Goal: Task Accomplishment & Management: Use online tool/utility

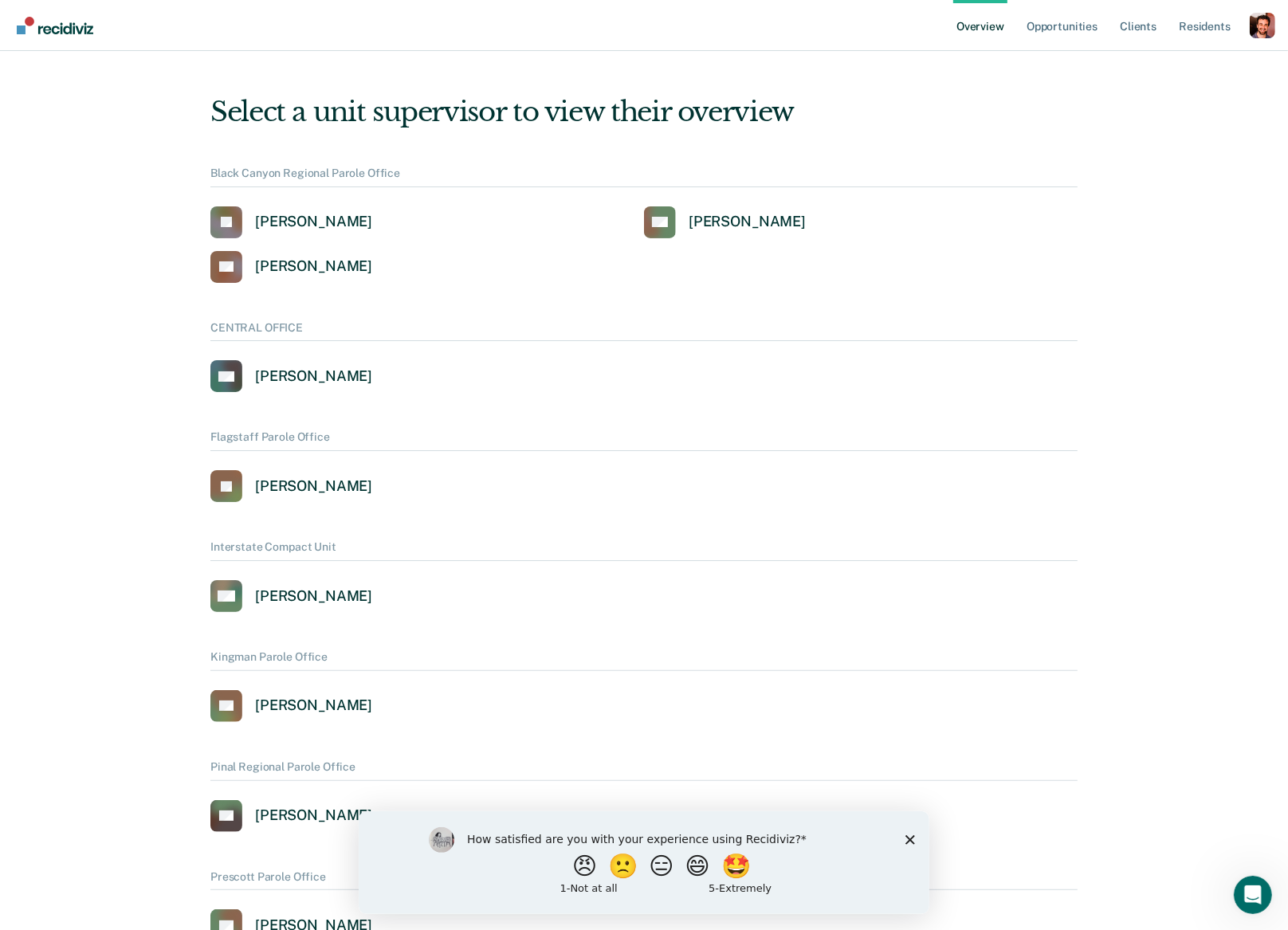
click at [1256, 30] on div "Profile dropdown button" at bounding box center [1263, 25] width 25 height 25
click at [1160, 72] on link "Profile" at bounding box center [1198, 73] width 103 height 14
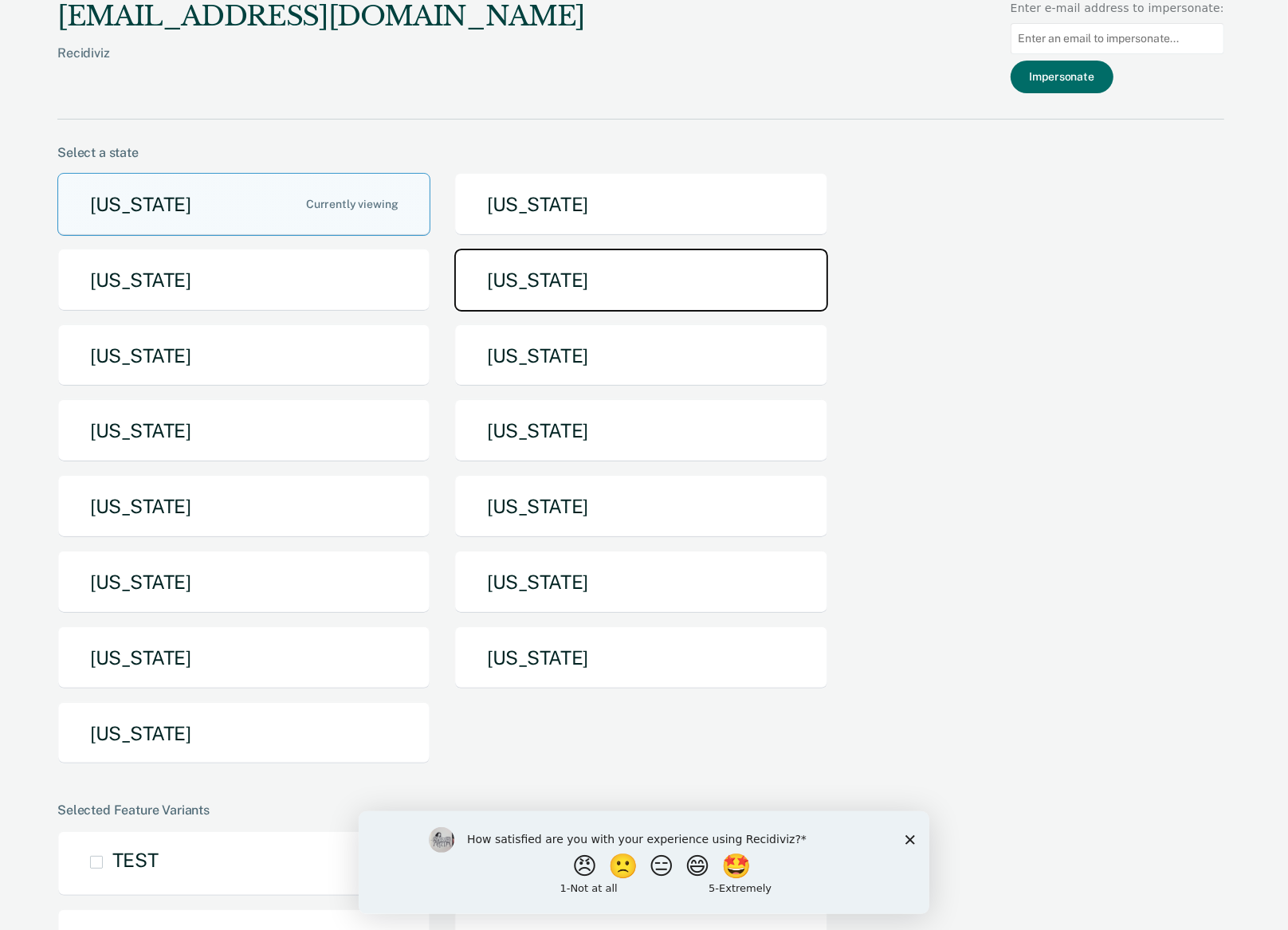
click at [514, 294] on button "[US_STATE]" at bounding box center [641, 280] width 373 height 63
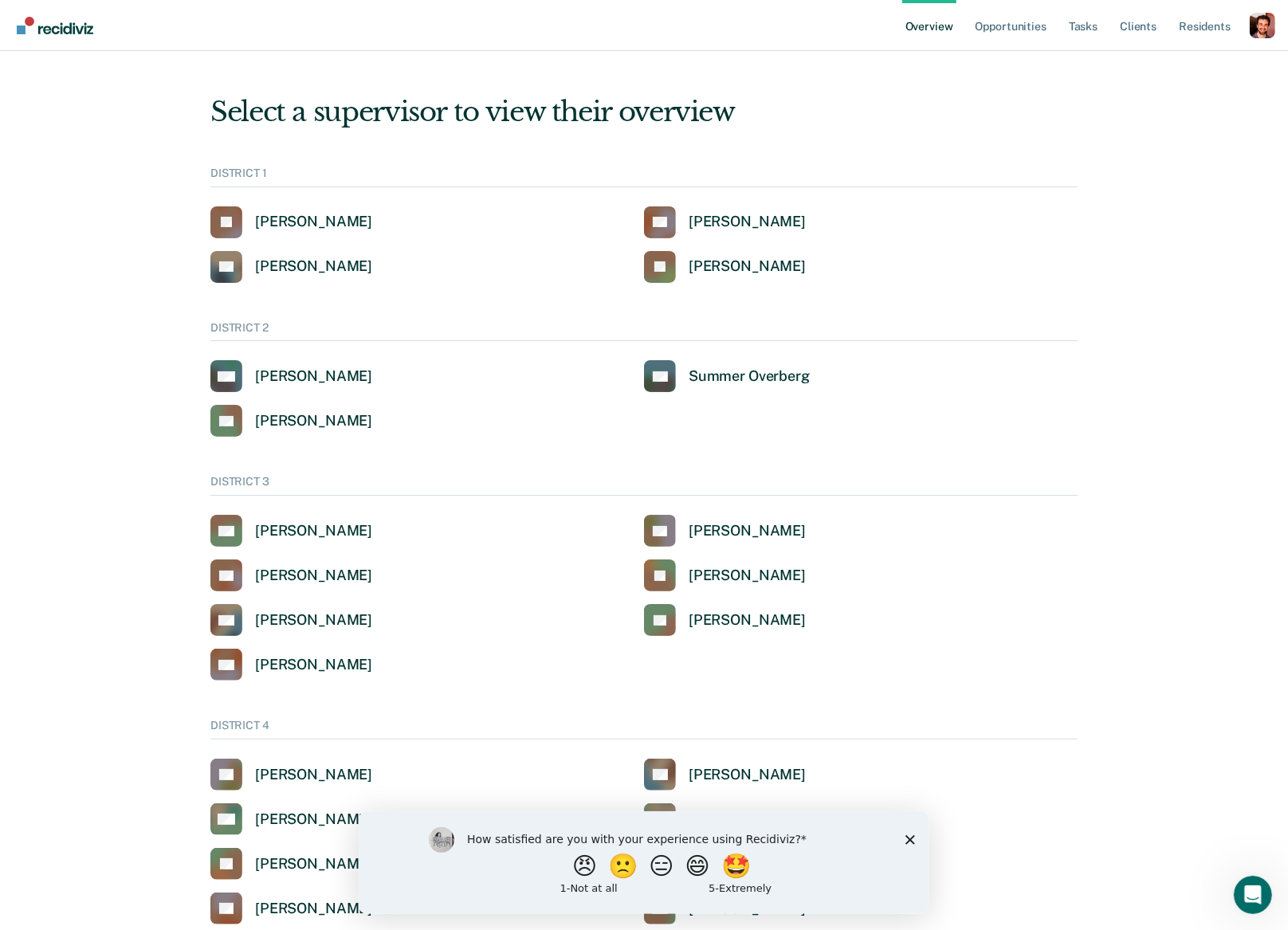
click at [1118, 25] on ul "Overview Opportunities Tasks Client s Resident s" at bounding box center [1076, 25] width 347 height 51
click at [1128, 25] on link "Client s" at bounding box center [1138, 25] width 43 height 51
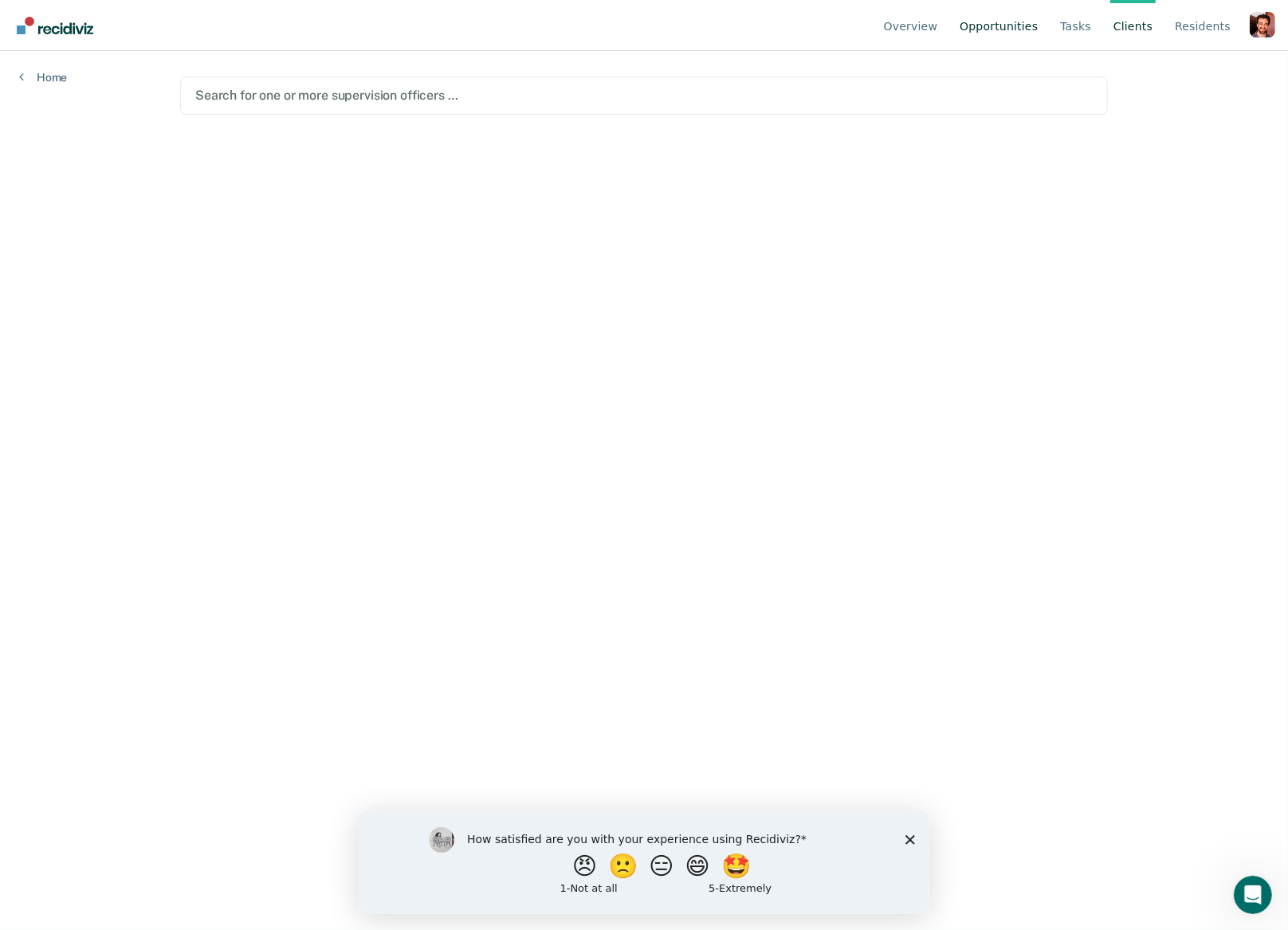
click at [997, 23] on link "Opportunities" at bounding box center [999, 25] width 85 height 51
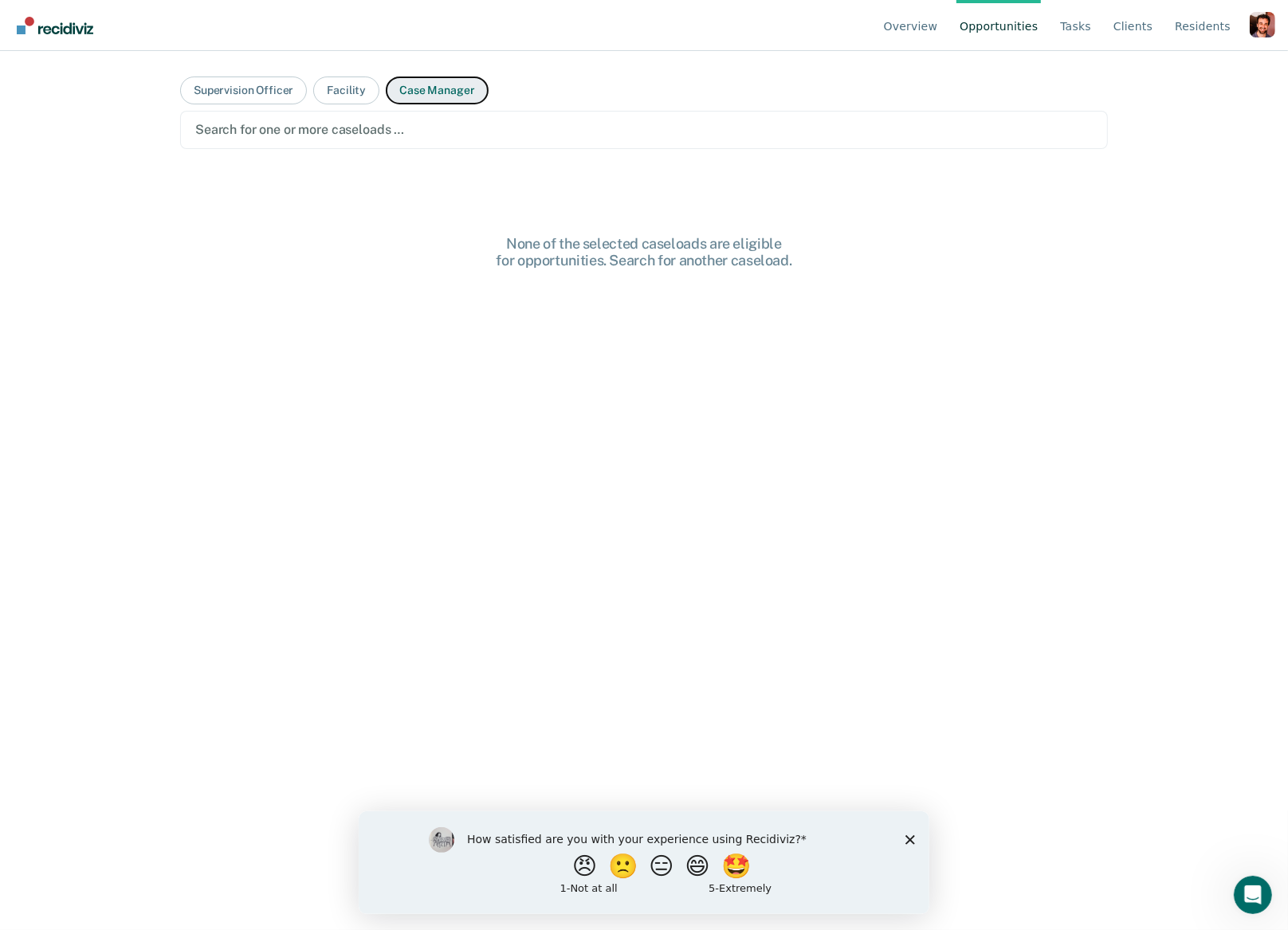
click at [457, 80] on button "Case Manager" at bounding box center [436, 90] width 102 height 28
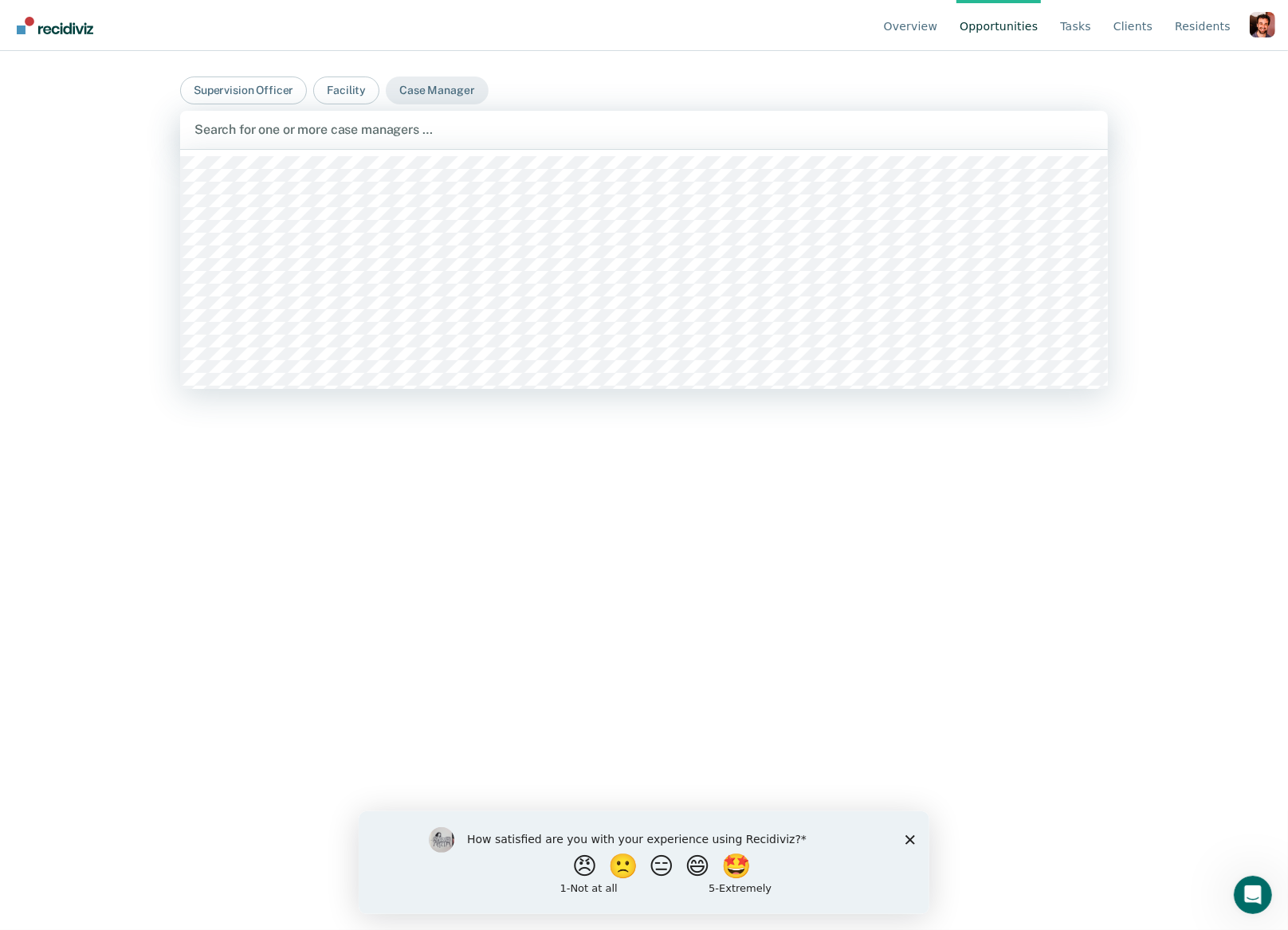
click at [438, 131] on div at bounding box center [644, 130] width 899 height 19
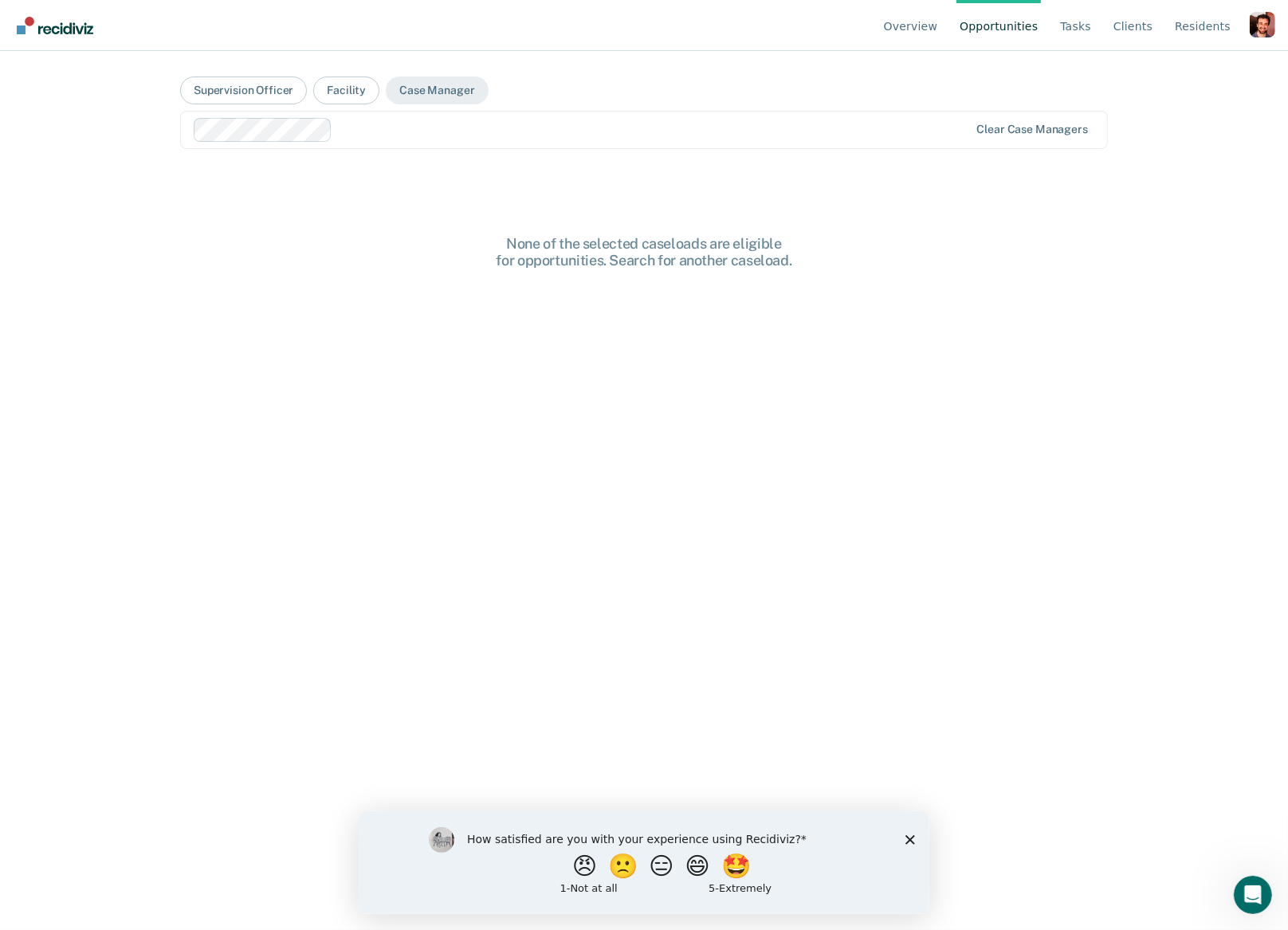
click at [429, 141] on div "Clear case managers" at bounding box center [644, 130] width 928 height 38
click at [347, 89] on button "Facility" at bounding box center [347, 90] width 66 height 28
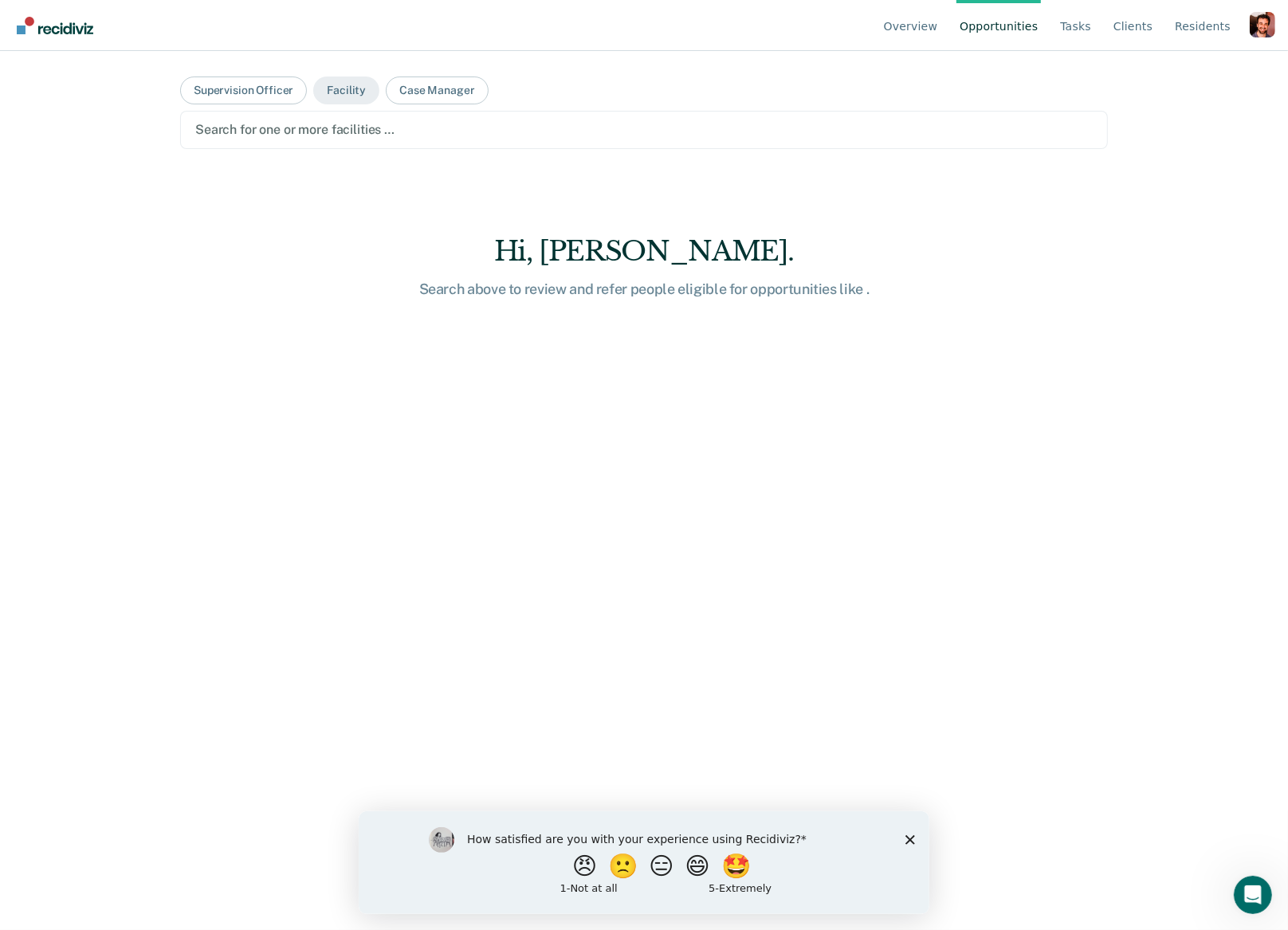
click at [345, 129] on div at bounding box center [643, 130] width 897 height 19
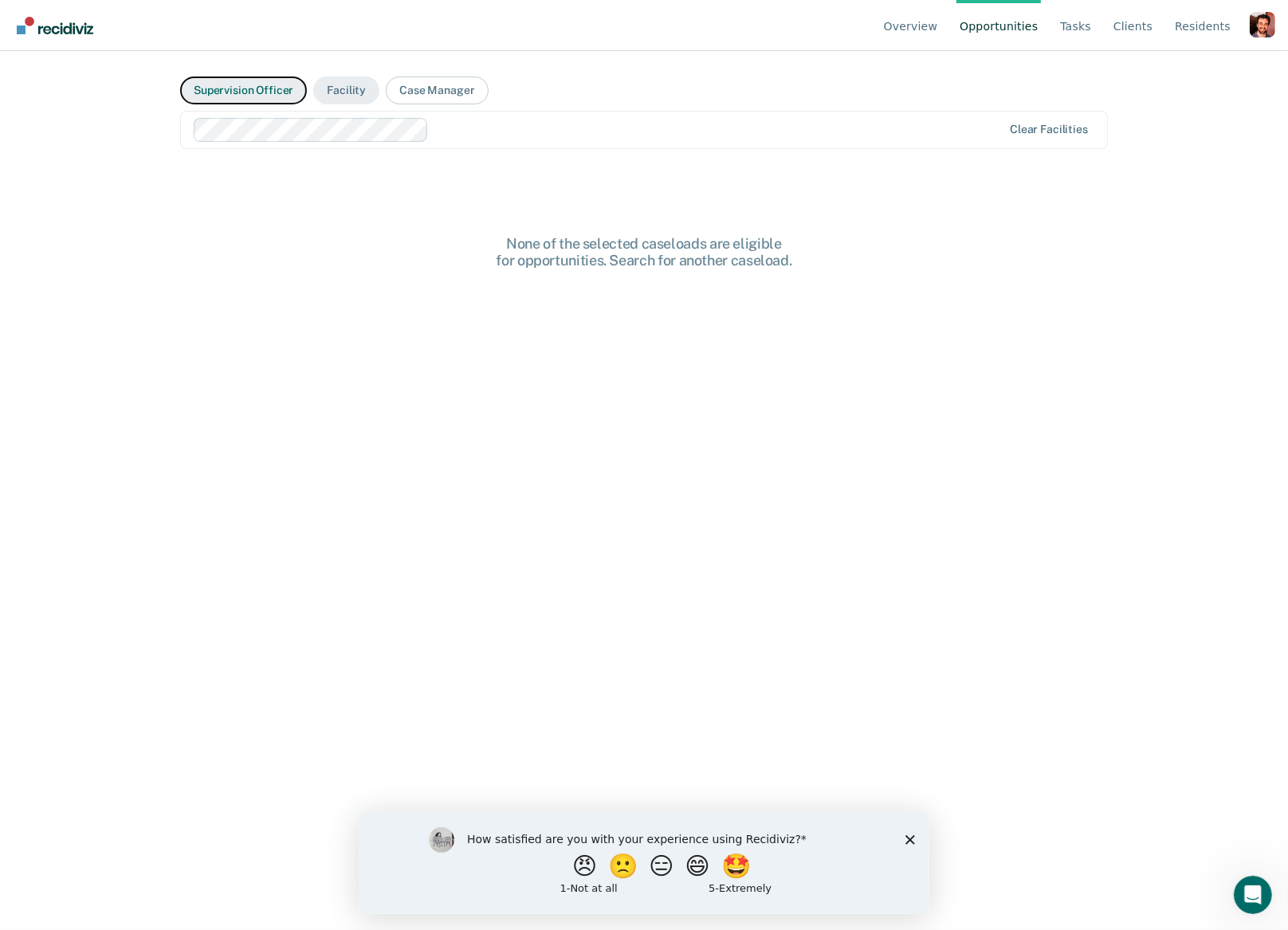
click at [264, 86] on button "Supervision Officer" at bounding box center [244, 90] width 127 height 28
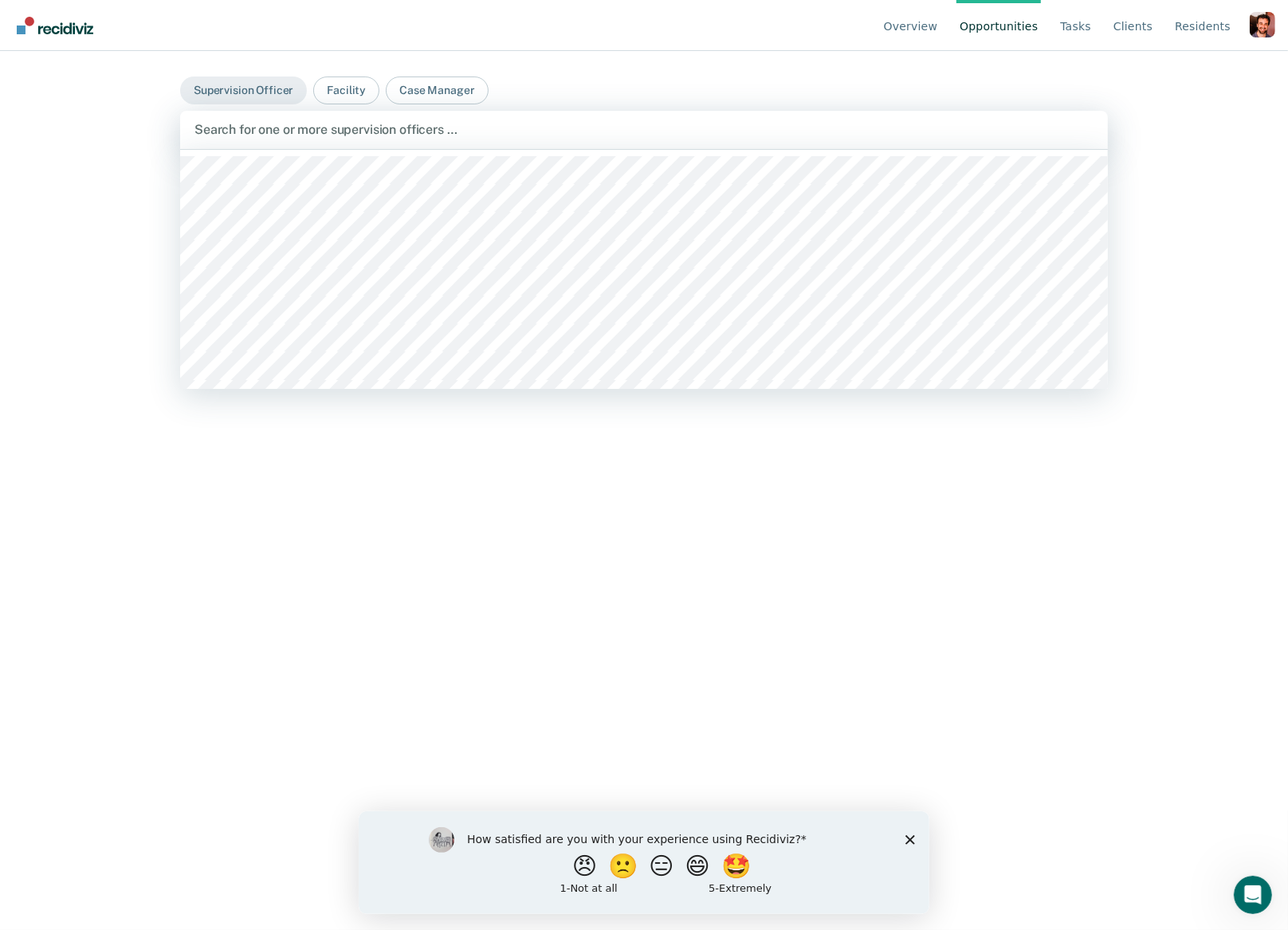
click at [287, 126] on div at bounding box center [644, 130] width 899 height 19
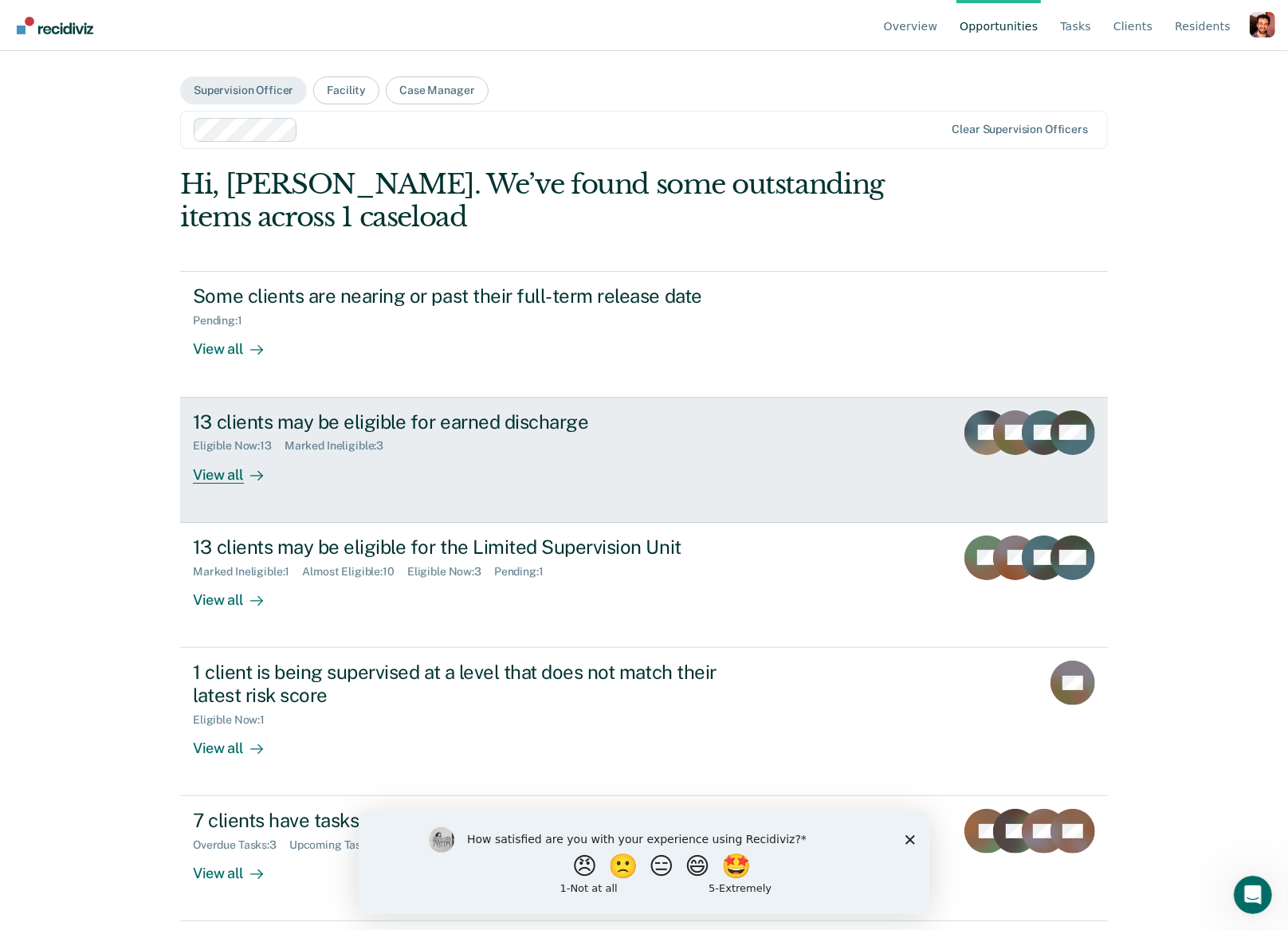
click at [227, 459] on div "View all" at bounding box center [237, 468] width 89 height 31
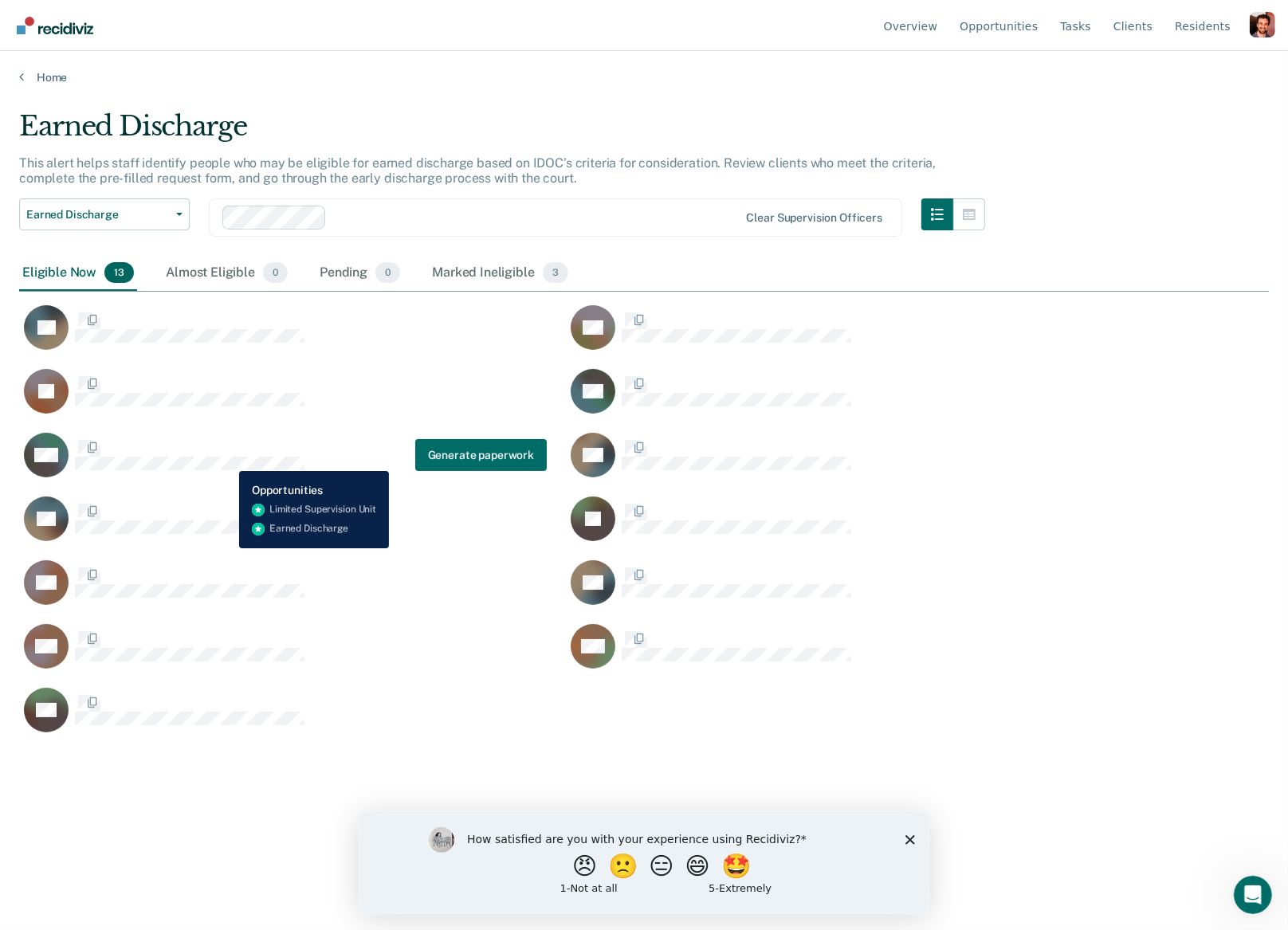
scroll to position [700, 1250]
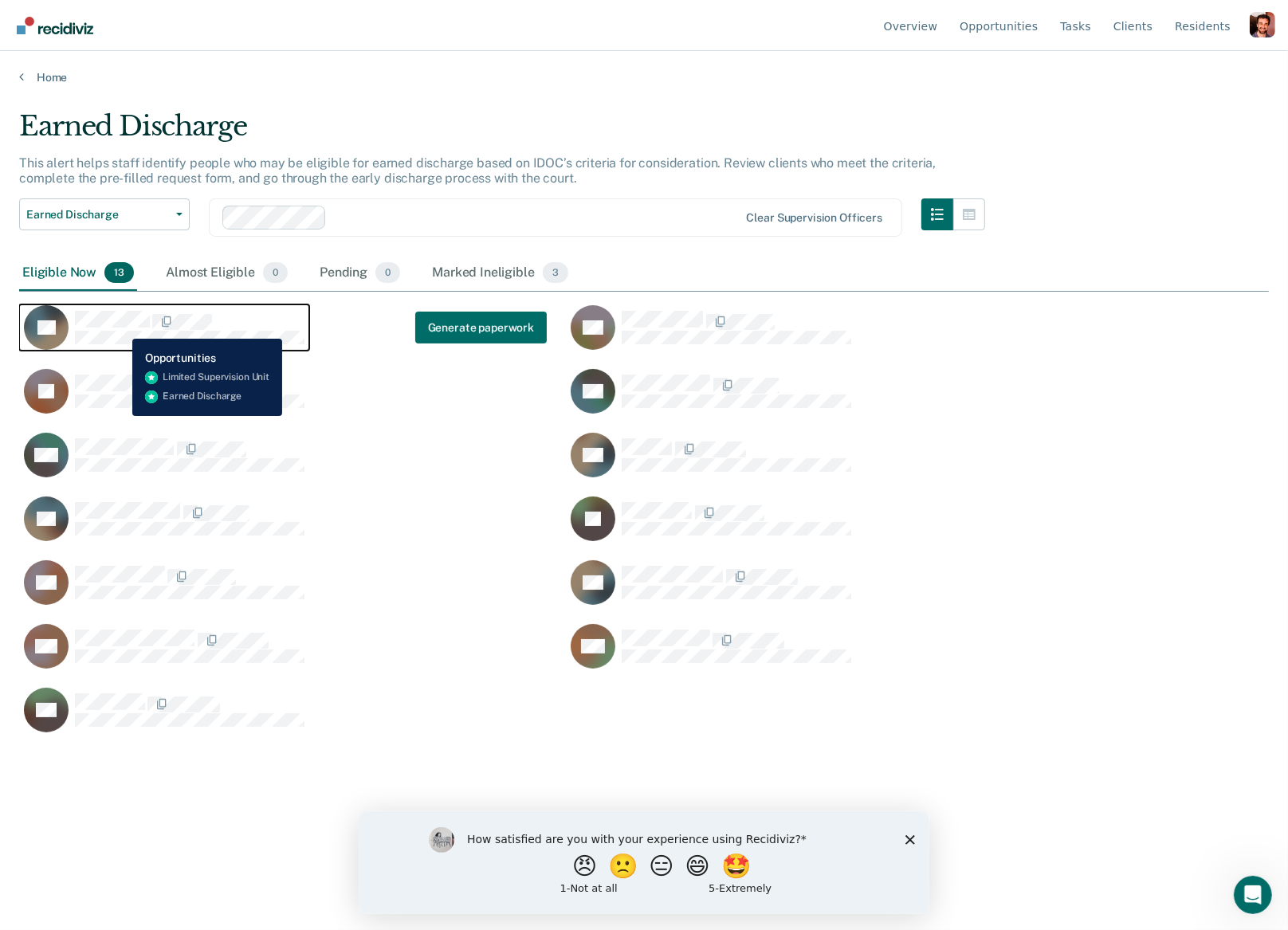
click at [120, 327] on div "CaseloadOpportunityCell-87811" at bounding box center [189, 321] width 230 height 20
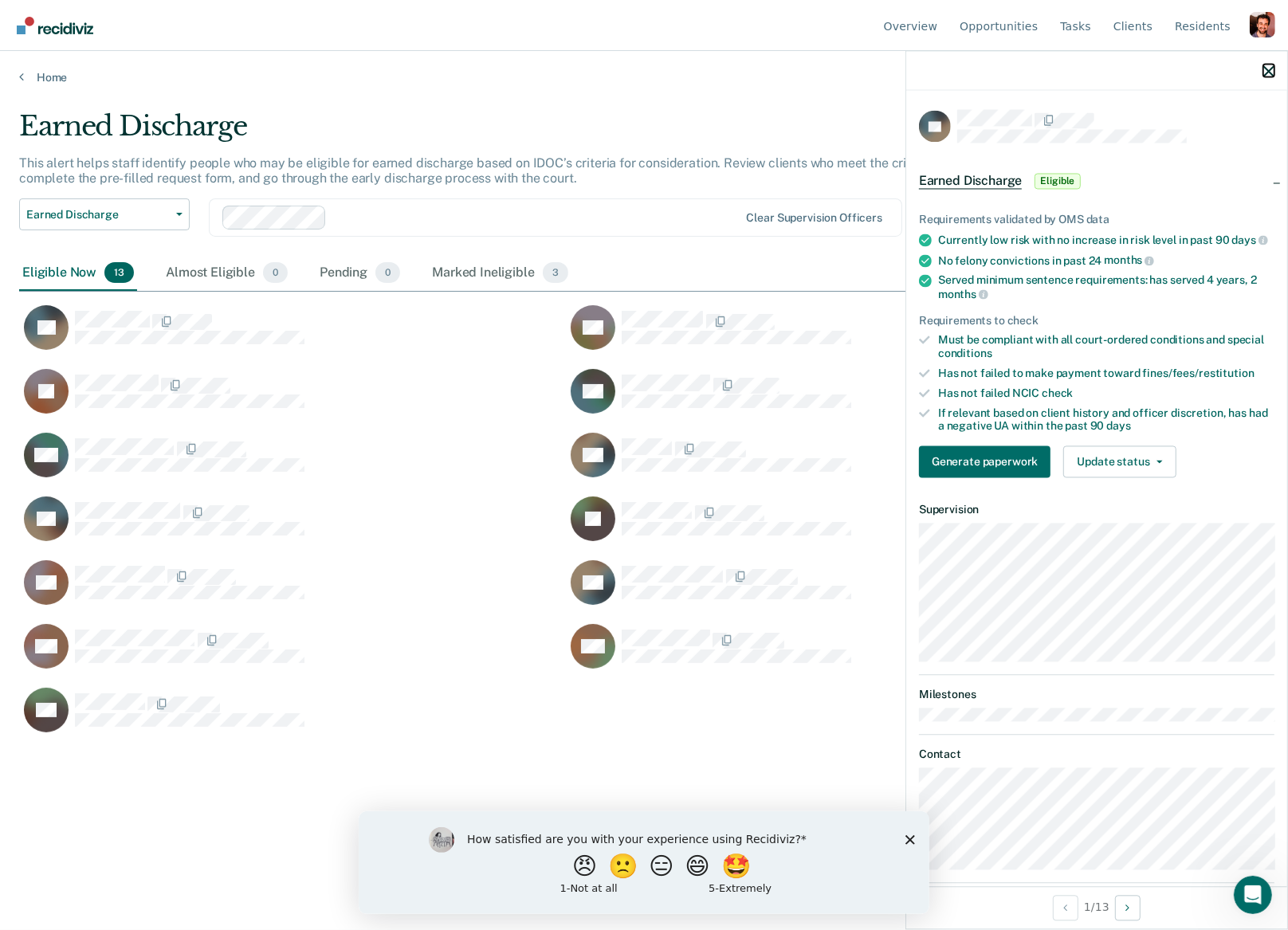
click at [1268, 67] on icon "button" at bounding box center [1269, 70] width 11 height 11
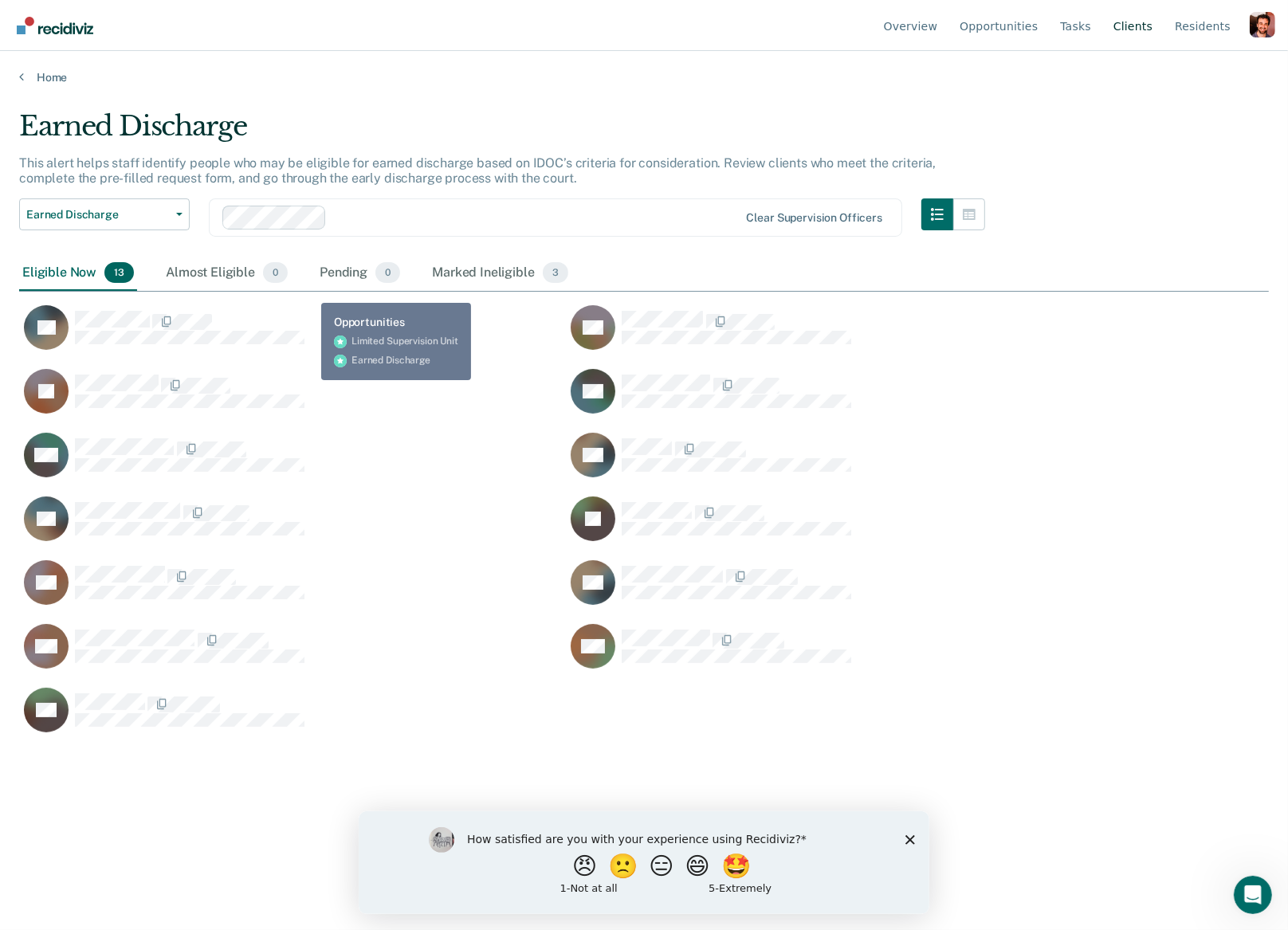
click at [1141, 25] on link "Client s" at bounding box center [1134, 25] width 46 height 51
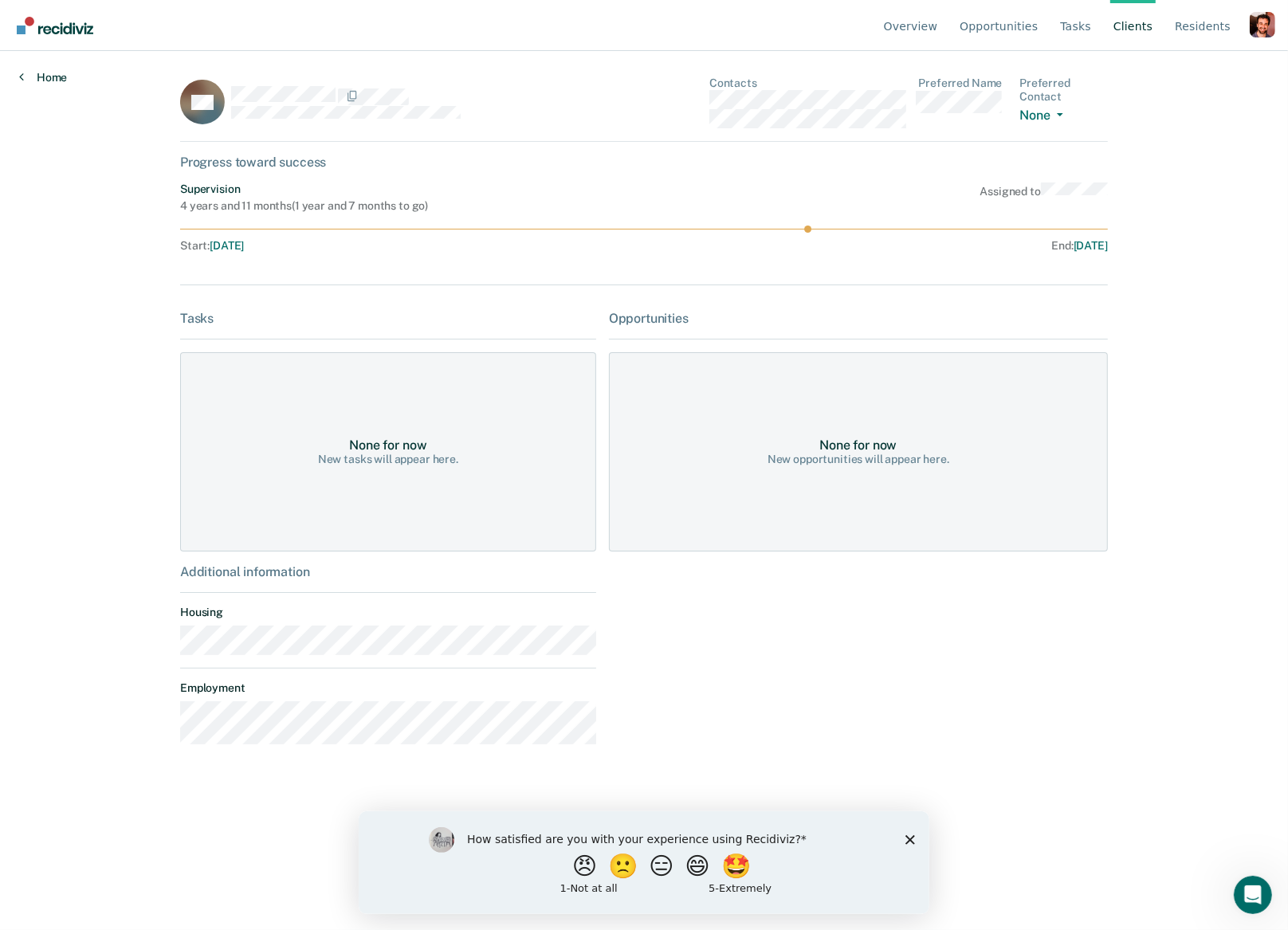
click at [40, 79] on link "Home" at bounding box center [43, 77] width 47 height 14
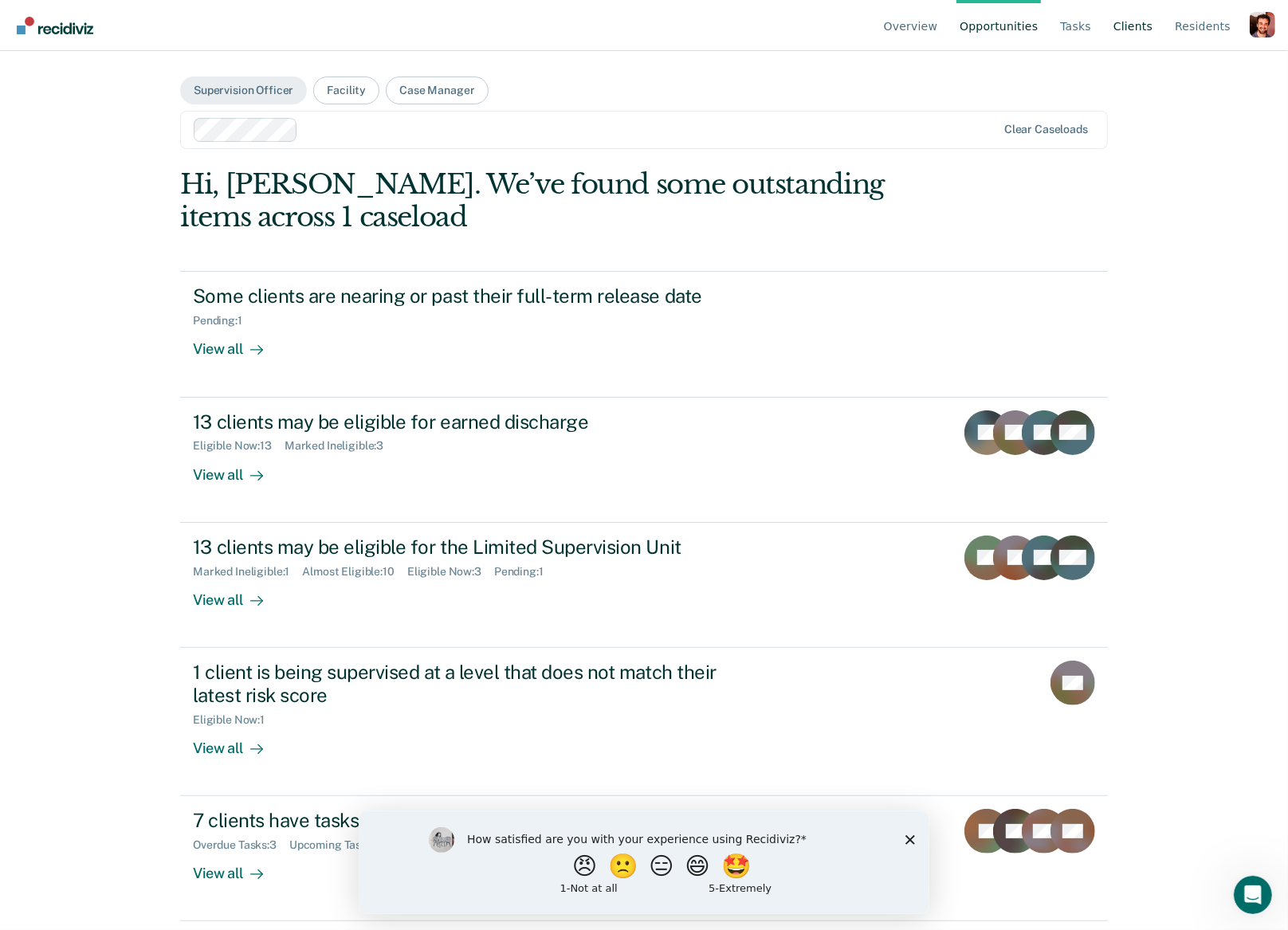
click at [1146, 29] on link "Client s" at bounding box center [1134, 25] width 46 height 51
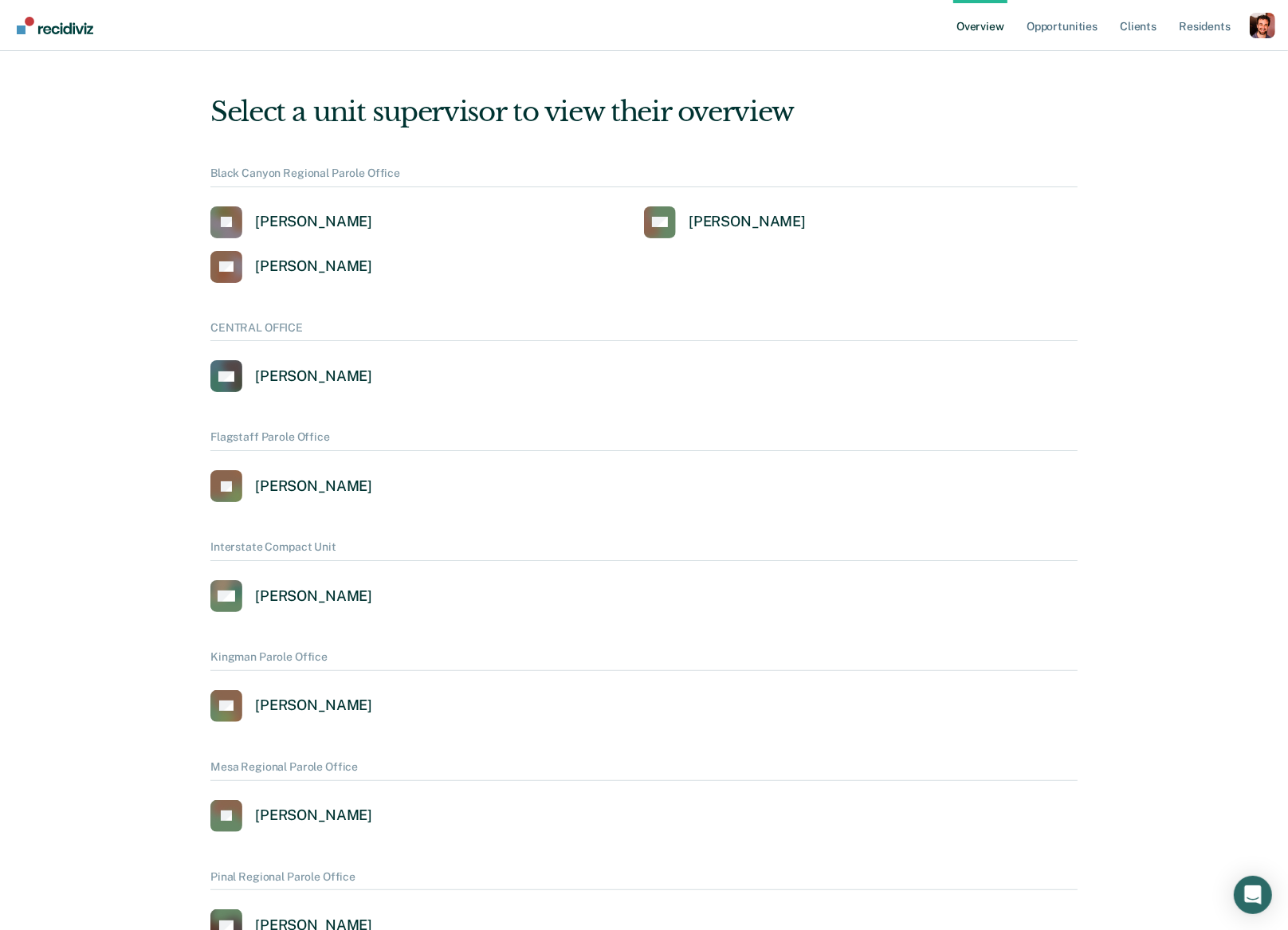
click at [1254, 19] on div "Profile dropdown button" at bounding box center [1263, 25] width 25 height 25
click at [1146, 72] on button "Profile" at bounding box center [1199, 73] width 154 height 25
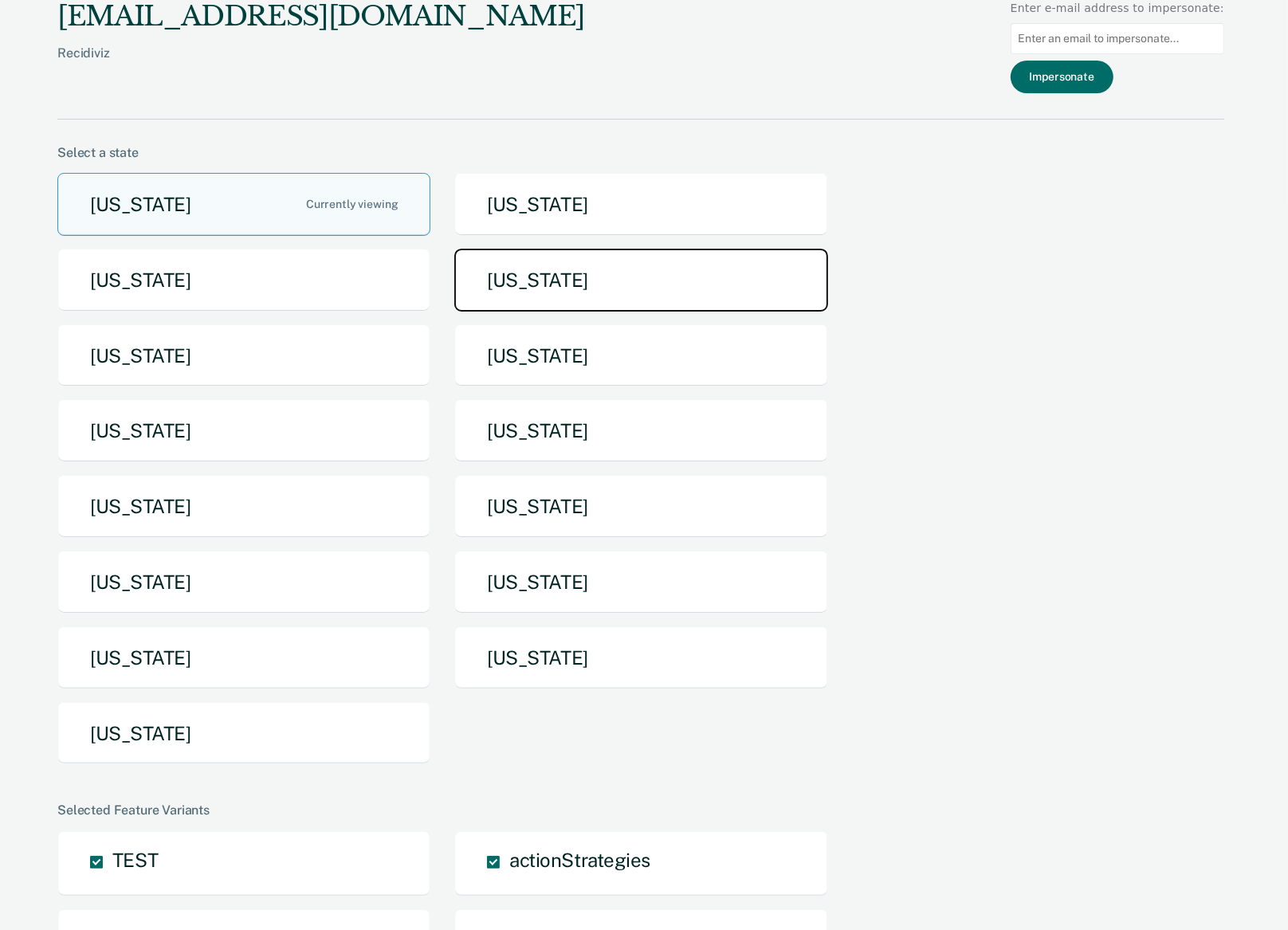
click at [502, 278] on button "[US_STATE]" at bounding box center [641, 280] width 373 height 63
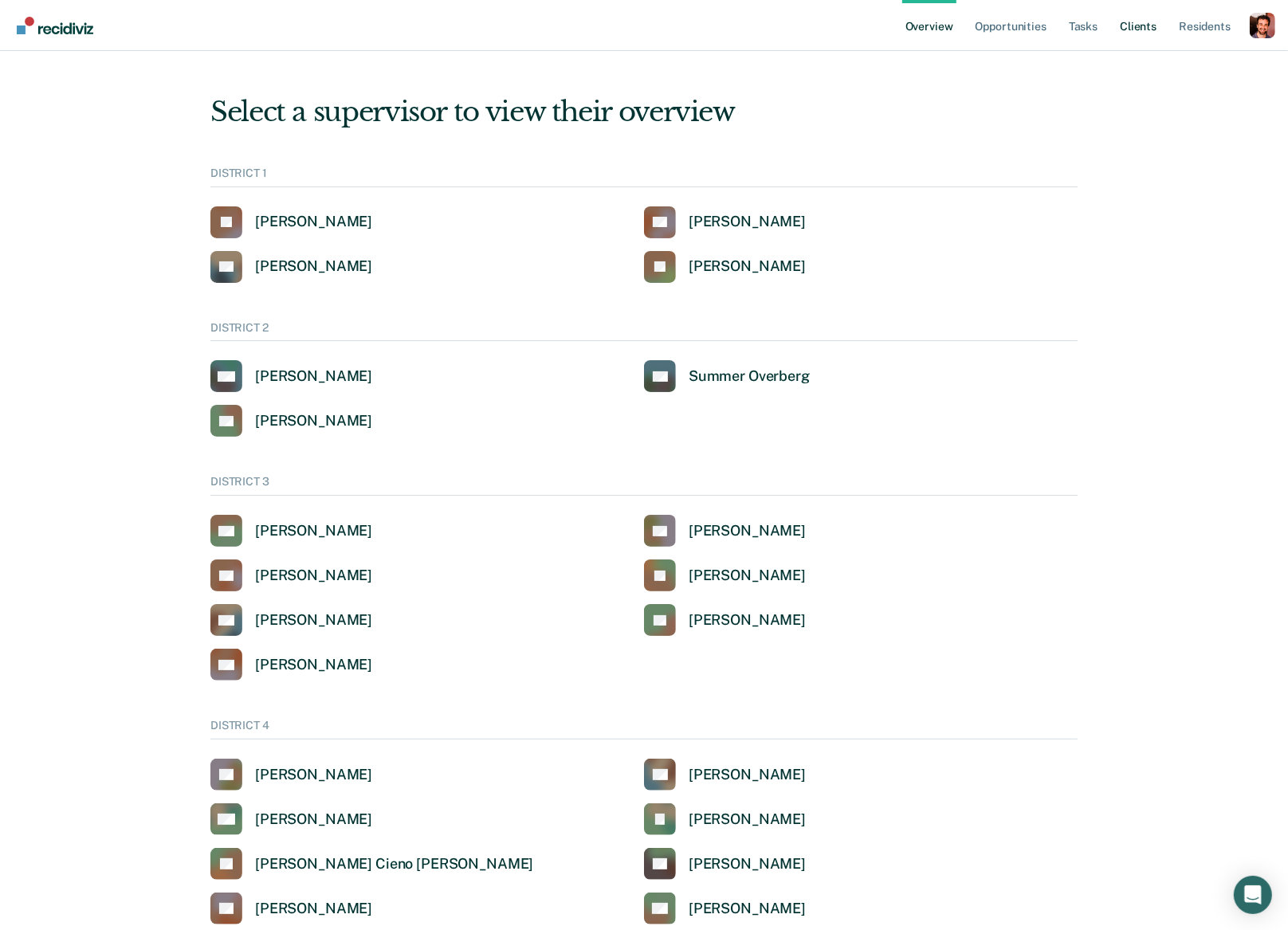
click at [1131, 20] on link "Client s" at bounding box center [1138, 25] width 43 height 51
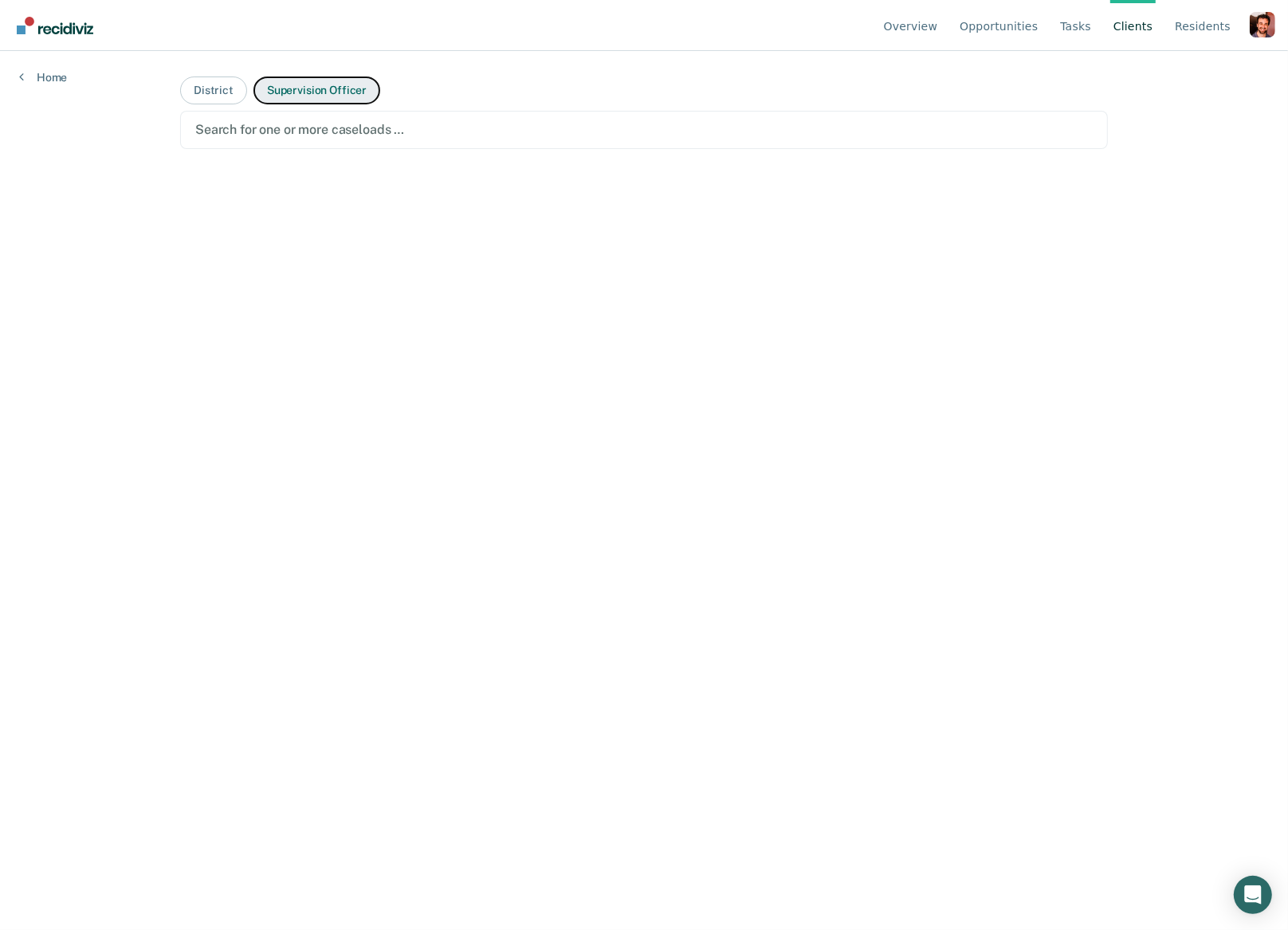
click at [335, 80] on button "Supervision Officer" at bounding box center [317, 90] width 127 height 28
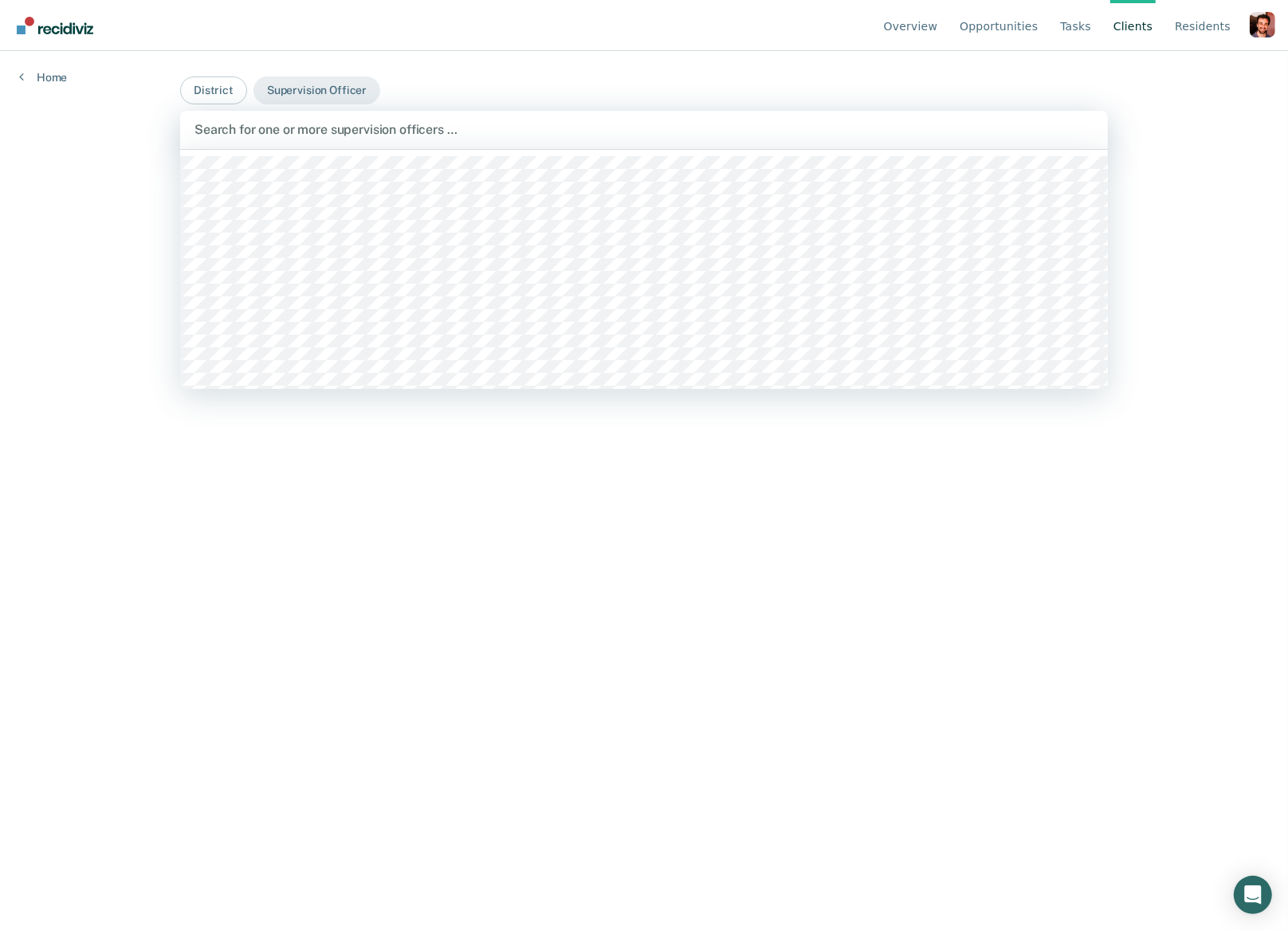
click at [288, 137] on div at bounding box center [644, 130] width 899 height 19
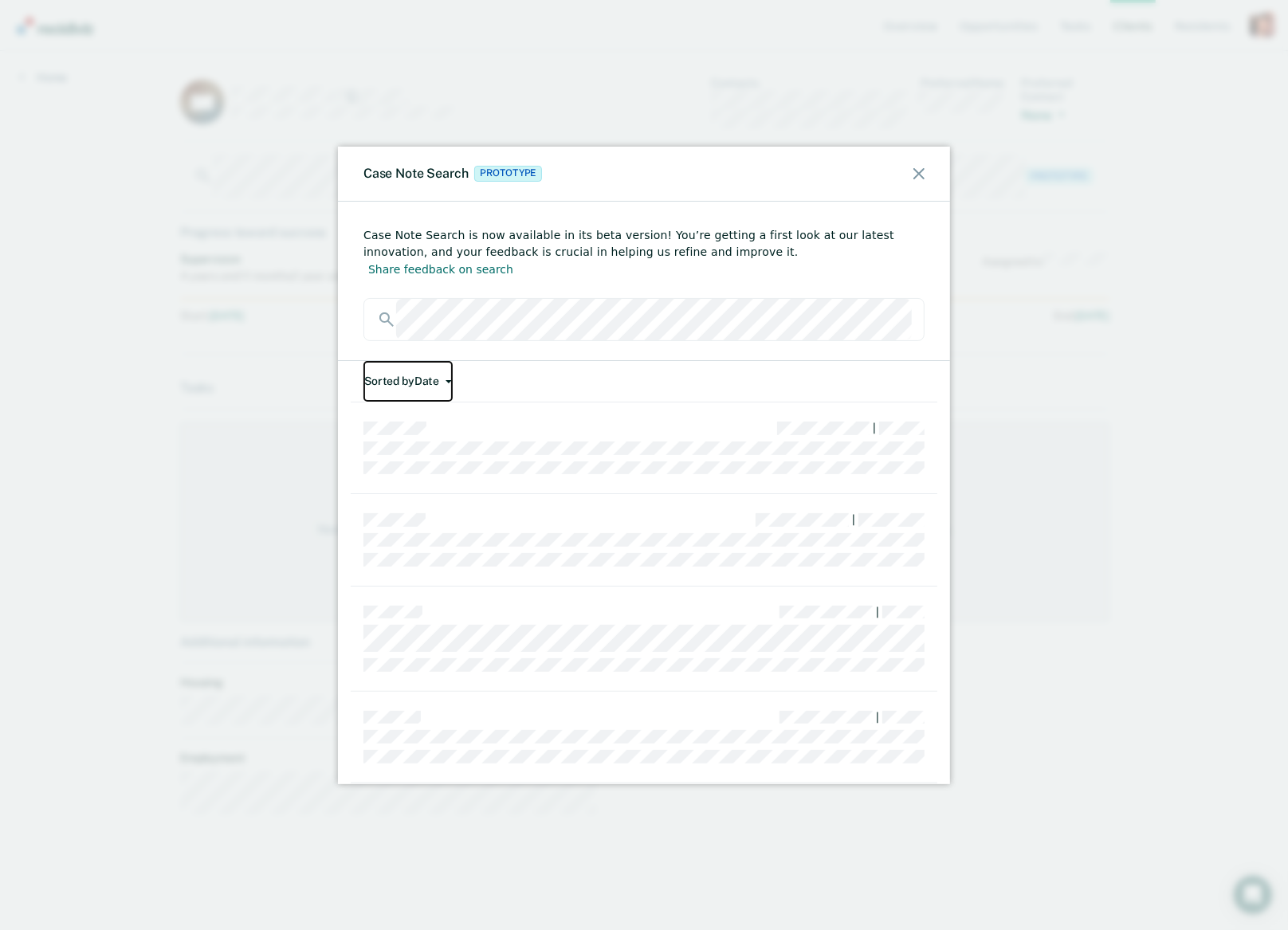
click at [435, 373] on button "Sorted by Date" at bounding box center [408, 381] width 89 height 41
click at [438, 405] on button "Relevance" at bounding box center [441, 418] width 154 height 25
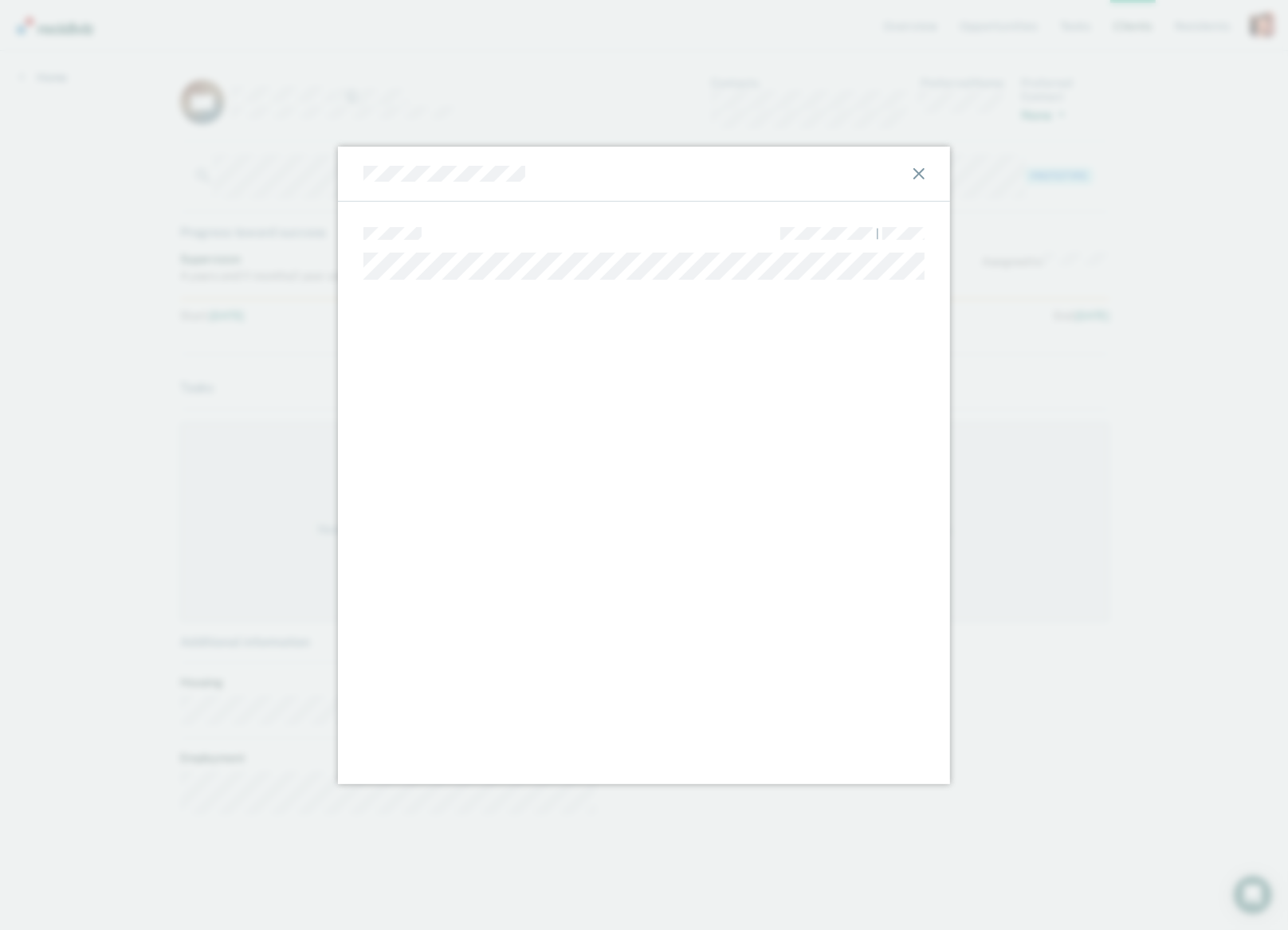
click at [362, 174] on div at bounding box center [644, 174] width 613 height 55
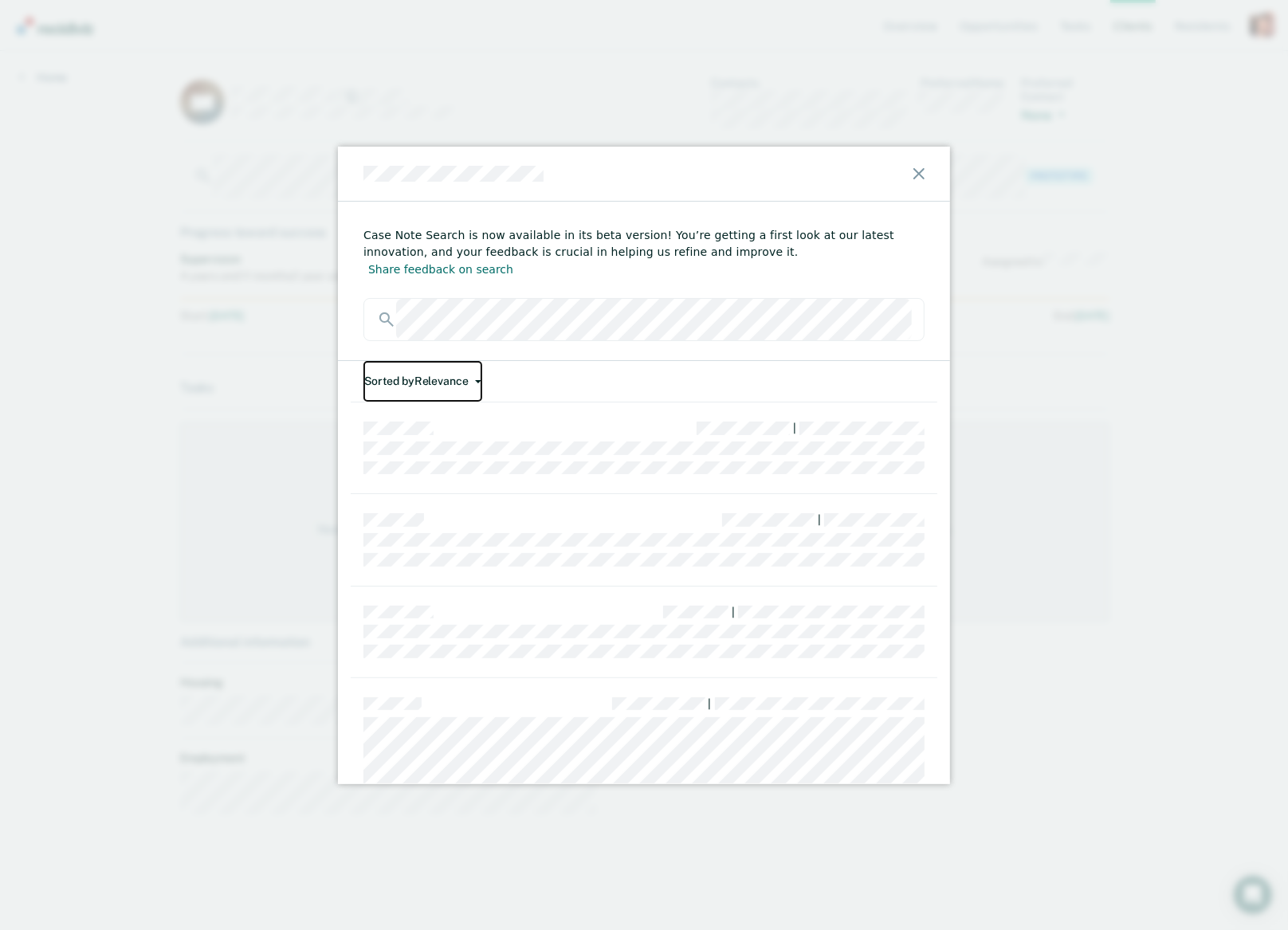
click at [429, 362] on button "Sorted by Relevance" at bounding box center [423, 381] width 119 height 41
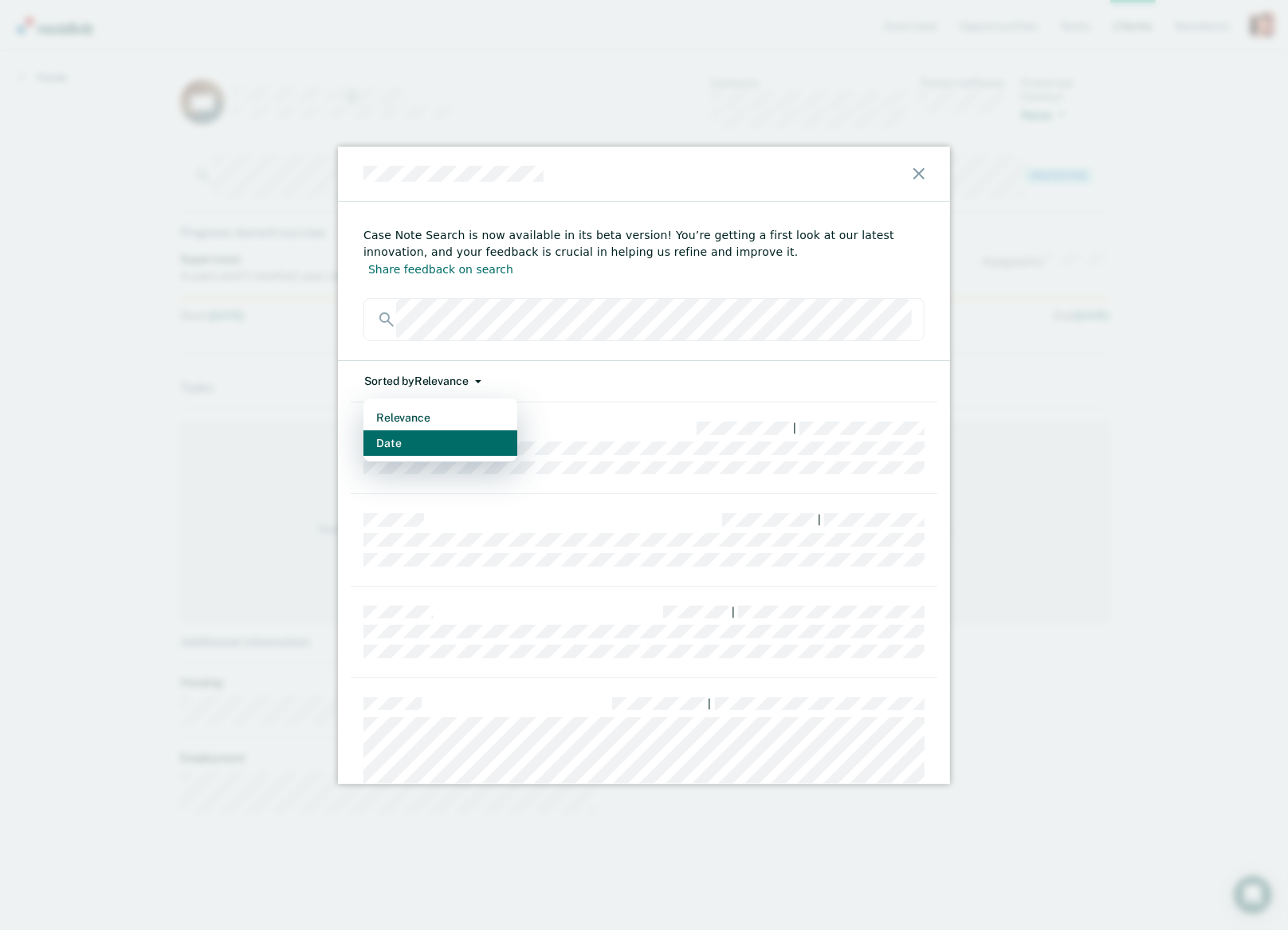
click at [436, 430] on button "Date" at bounding box center [441, 443] width 154 height 25
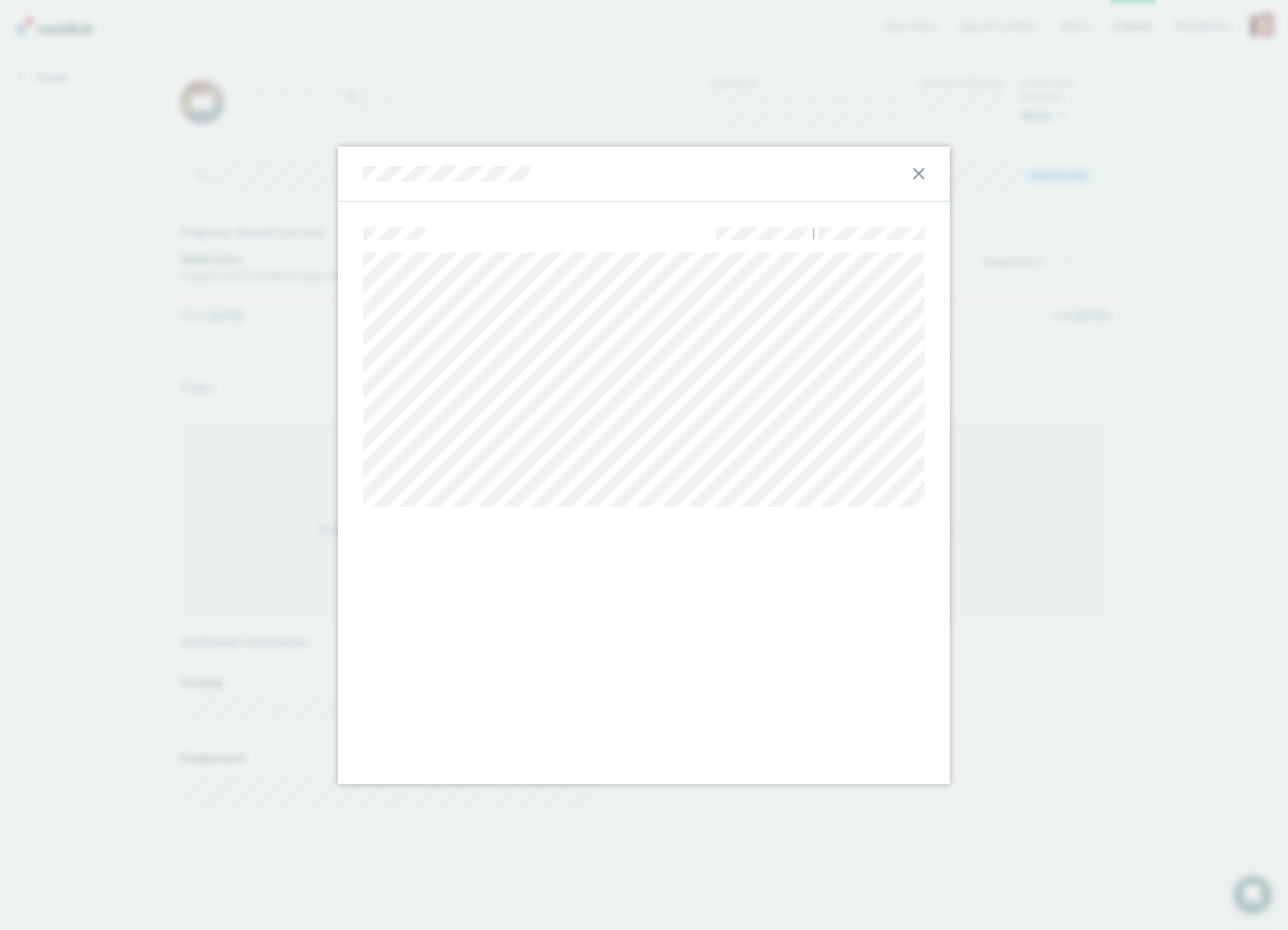
click at [359, 175] on div at bounding box center [644, 174] width 613 height 55
click at [922, 169] on icon at bounding box center [919, 174] width 11 height 11
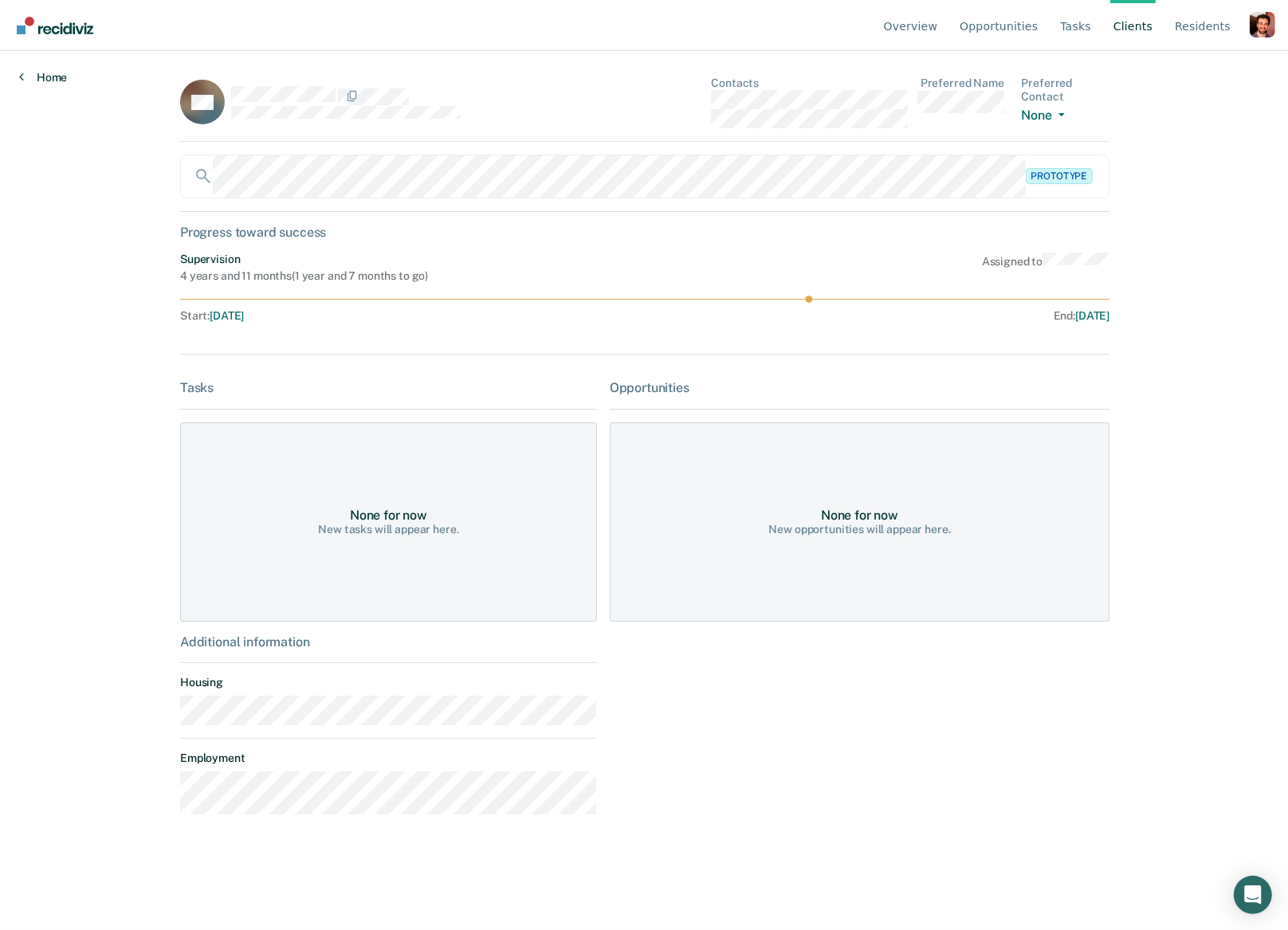
click at [46, 76] on link "Home" at bounding box center [43, 77] width 47 height 14
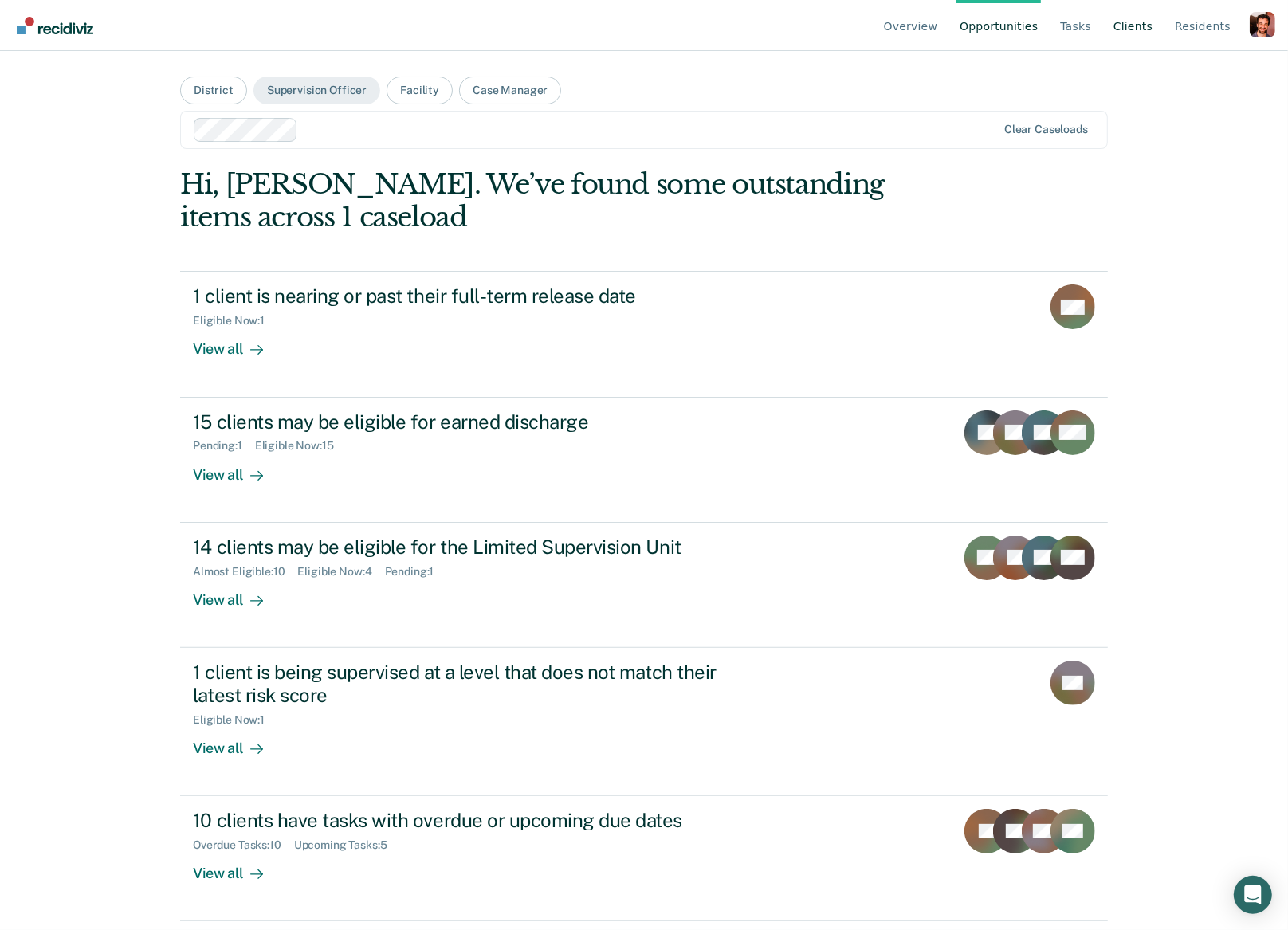
click at [1143, 23] on link "Client s" at bounding box center [1134, 25] width 46 height 51
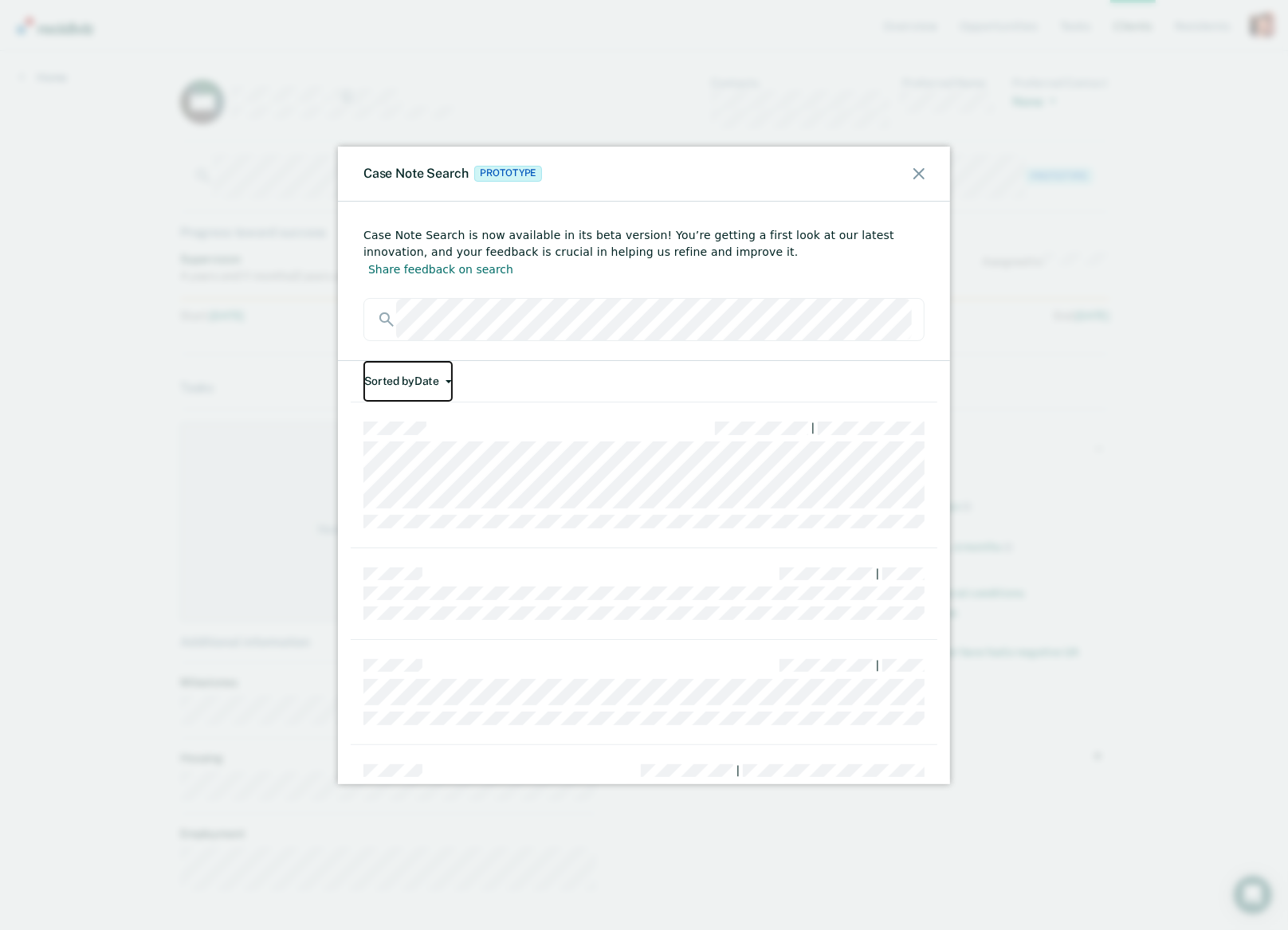
click at [413, 361] on button "Sorted by Date" at bounding box center [408, 381] width 89 height 41
click at [418, 407] on button "Relevance" at bounding box center [441, 418] width 154 height 25
click at [917, 174] on icon at bounding box center [919, 174] width 11 height 11
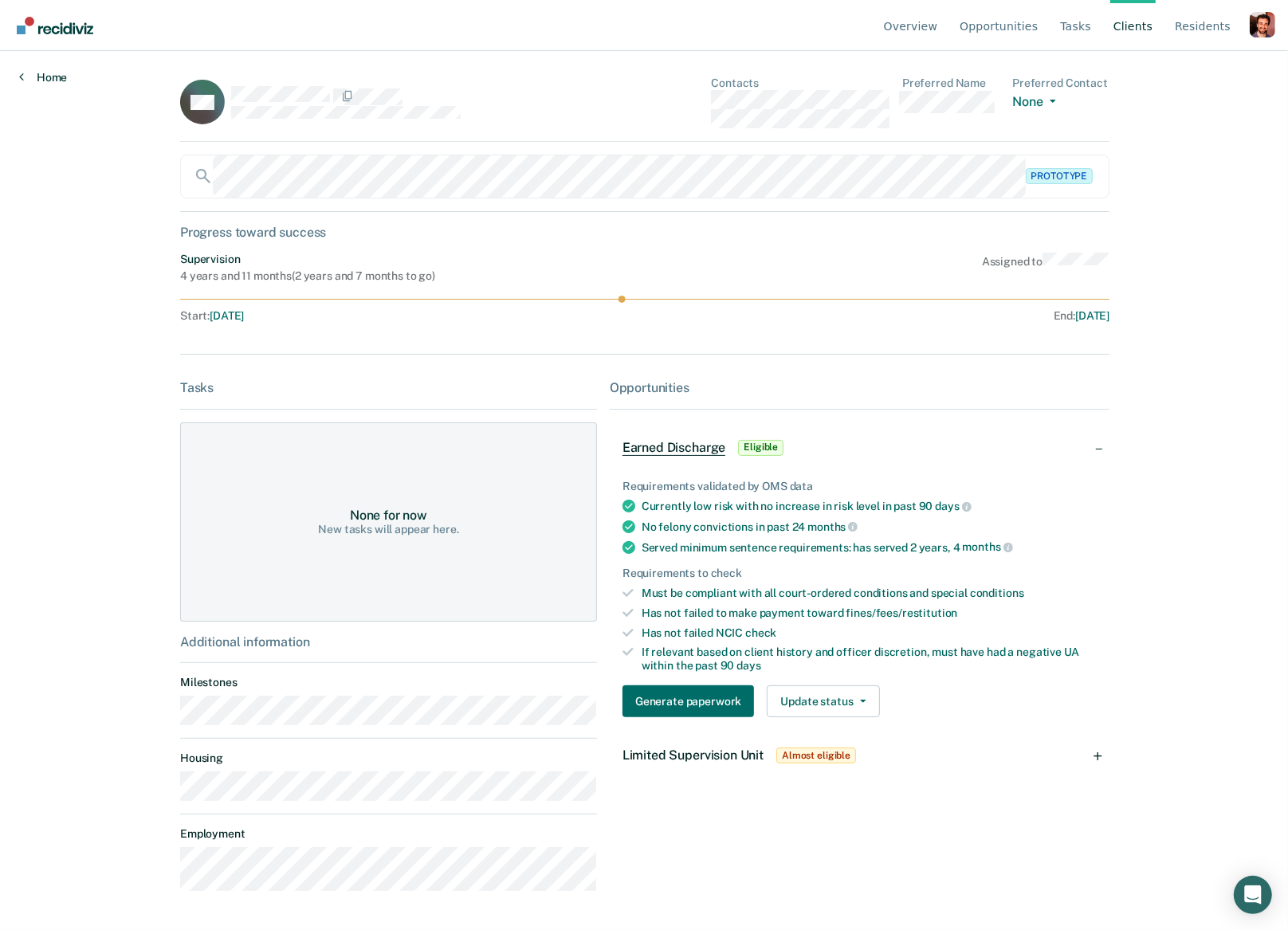
click at [25, 75] on link "Home" at bounding box center [43, 77] width 47 height 14
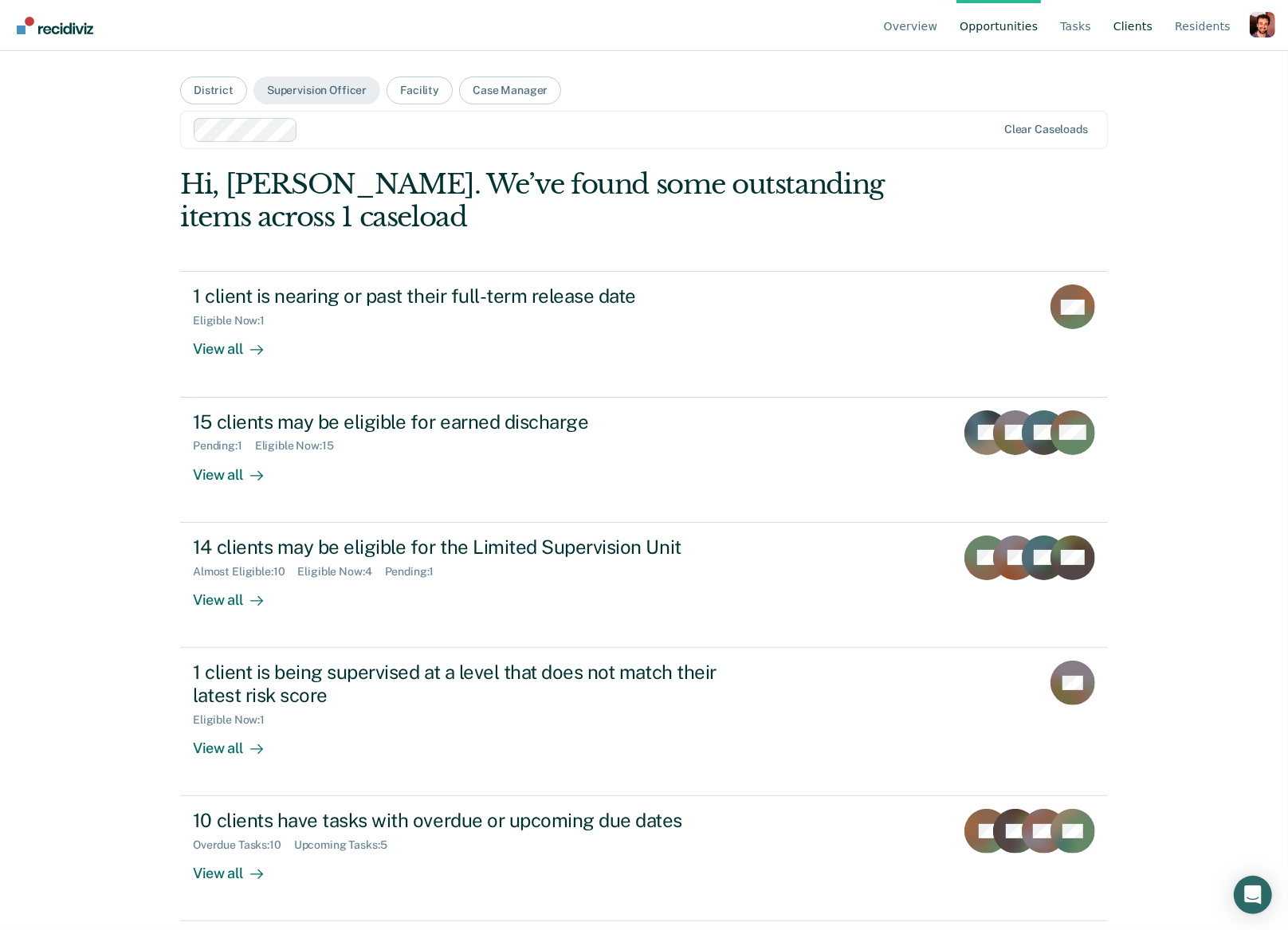
click at [1135, 27] on link "Client s" at bounding box center [1134, 25] width 46 height 51
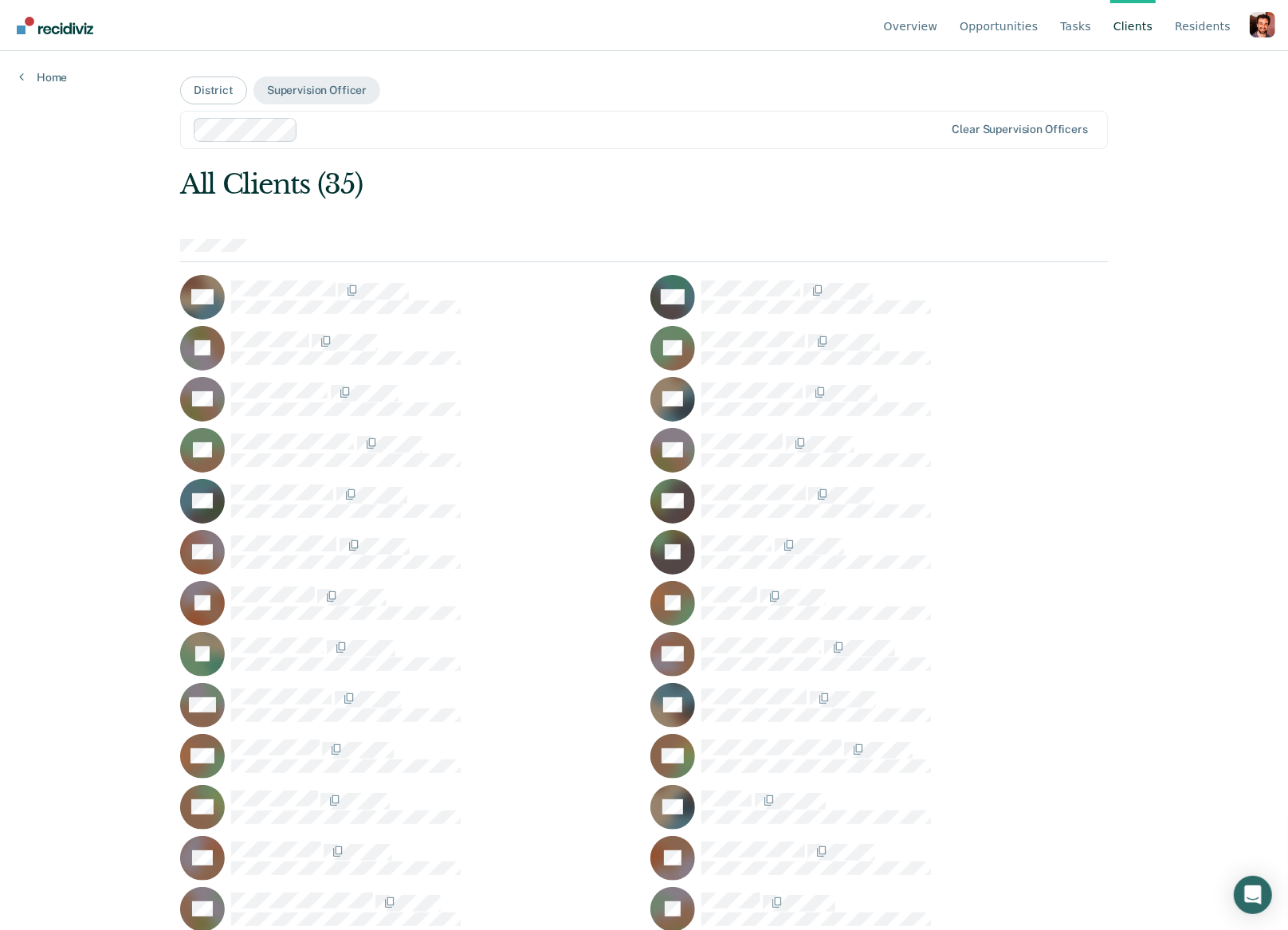
click at [736, 275] on div "MA" at bounding box center [880, 297] width 458 height 45
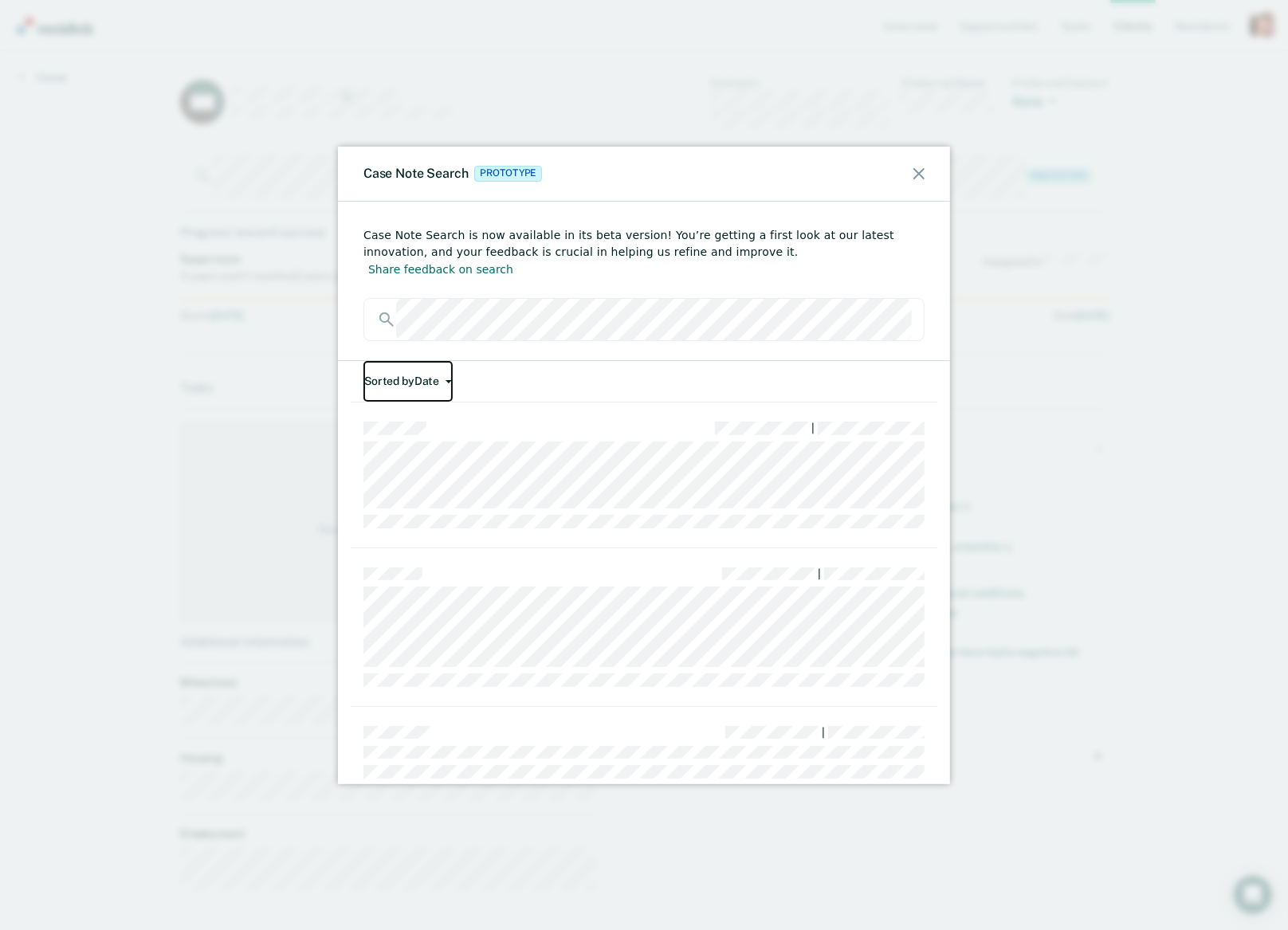
click at [425, 361] on button "Sorted by Date" at bounding box center [408, 381] width 89 height 41
click at [434, 405] on button "Relevance" at bounding box center [441, 418] width 154 height 25
click at [525, 605] on div "|" at bounding box center [644, 657] width 586 height 145
